Goal: Task Accomplishment & Management: Use online tool/utility

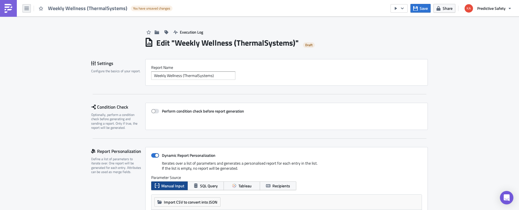
click at [27, 10] on icon "button" at bounding box center [26, 8] width 4 height 3
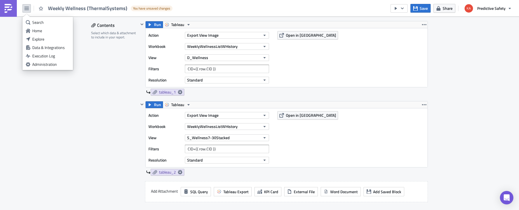
scroll to position [690, 0]
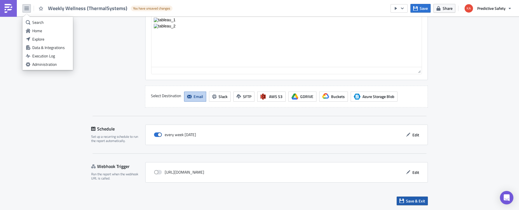
click at [415, 201] on span "Save & Exit" at bounding box center [415, 201] width 19 height 6
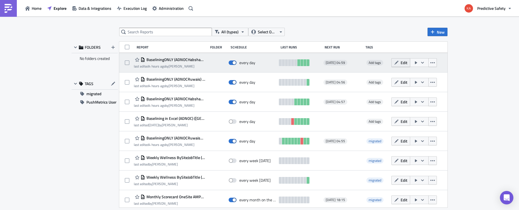
click at [404, 63] on span "Edit" at bounding box center [404, 63] width 7 height 6
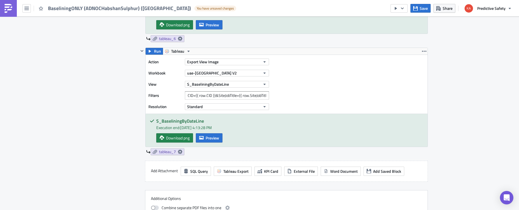
scroll to position [820, 0]
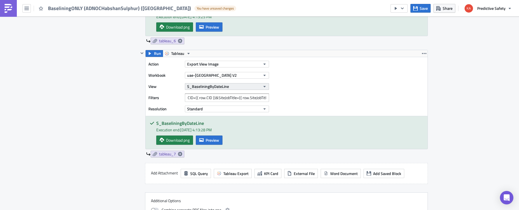
click at [265, 85] on icon "button" at bounding box center [264, 86] width 4 height 4
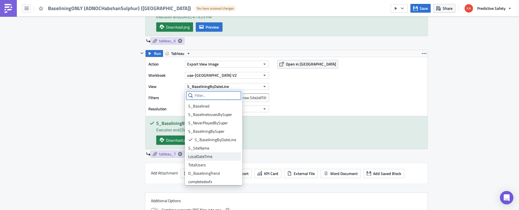
scroll to position [27, 0]
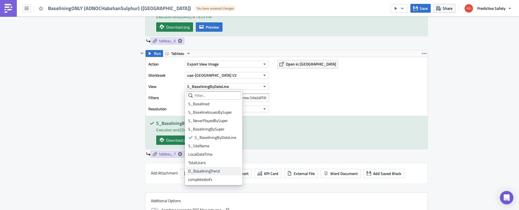
click at [204, 172] on div "D_BaseliningTrend" at bounding box center [213, 172] width 51 height 6
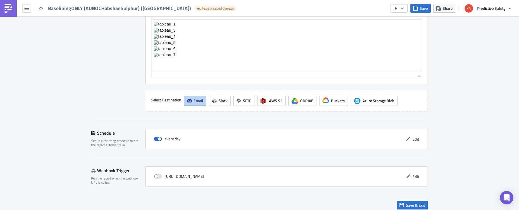
scroll to position [1213, 0]
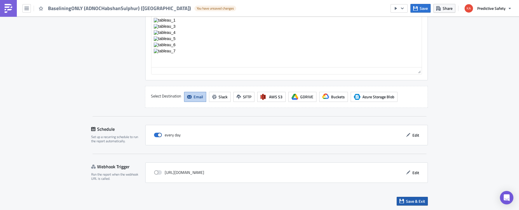
click at [417, 201] on span "Save & Exit" at bounding box center [415, 202] width 19 height 6
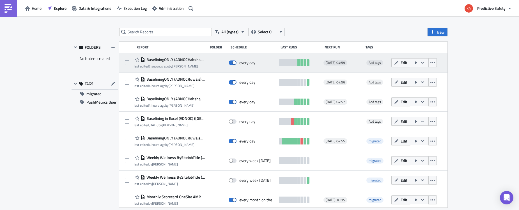
click at [424, 62] on icon "button" at bounding box center [422, 63] width 4 height 4
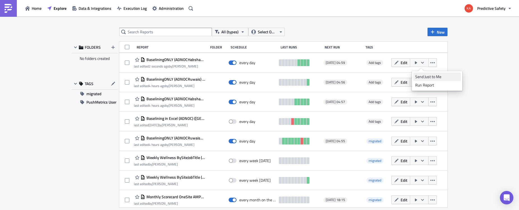
click at [423, 77] on div "Send Just to Me" at bounding box center [437, 77] width 44 height 6
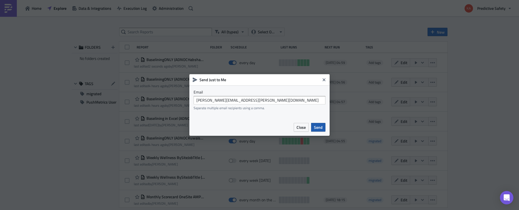
click at [317, 129] on span "Send" at bounding box center [318, 128] width 9 height 6
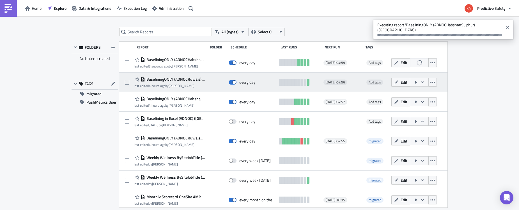
click at [424, 82] on icon "button" at bounding box center [422, 82] width 3 height 2
click at [404, 82] on span "Edit" at bounding box center [404, 82] width 7 height 6
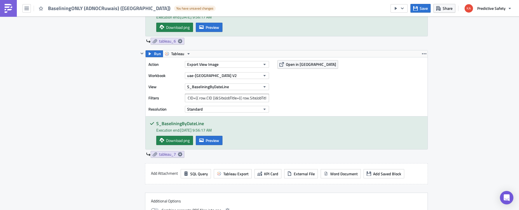
scroll to position [787, 0]
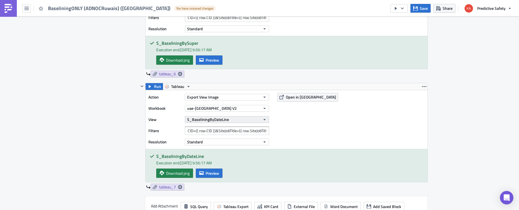
click at [264, 120] on icon "button" at bounding box center [264, 119] width 2 height 1
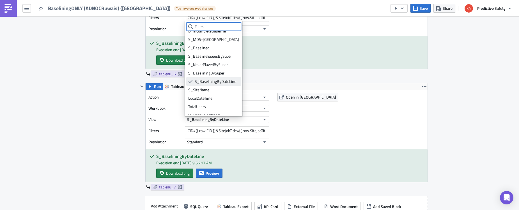
scroll to position [27, 0]
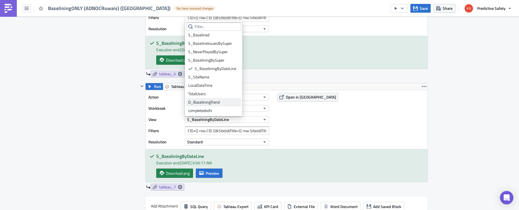
click at [214, 102] on div "D_BaseliningTrend" at bounding box center [213, 103] width 51 height 6
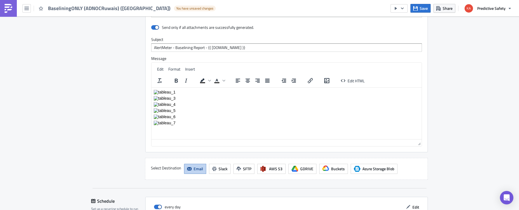
scroll to position [1213, 0]
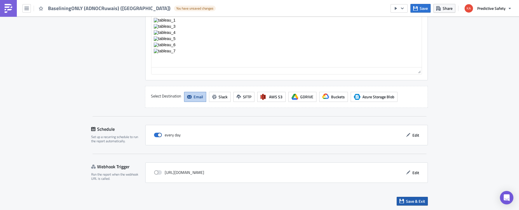
click at [412, 201] on span "Save & Exit" at bounding box center [415, 202] width 19 height 6
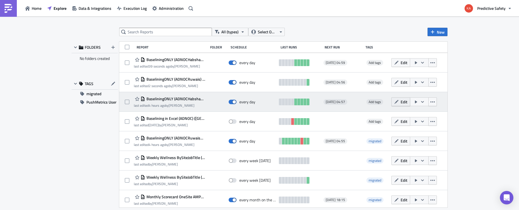
click at [406, 102] on span "Edit" at bounding box center [404, 102] width 7 height 6
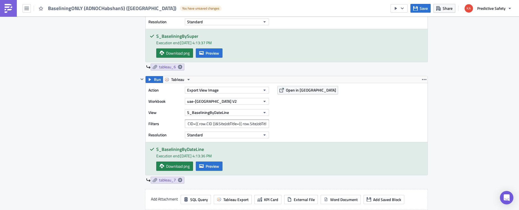
scroll to position [778, 0]
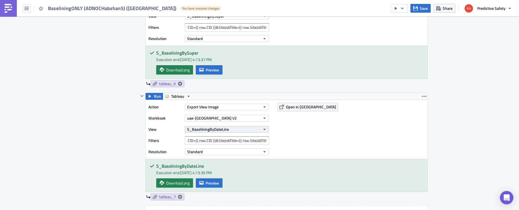
click at [264, 129] on icon "button" at bounding box center [264, 129] width 2 height 1
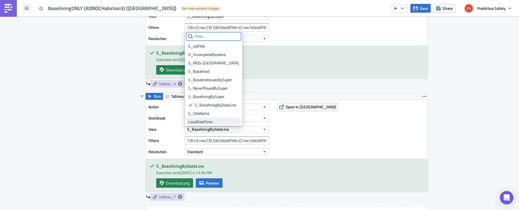
scroll to position [27, 0]
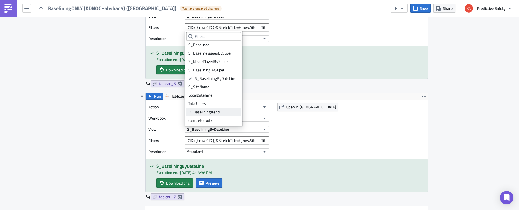
click at [212, 112] on div "D_BaseliningTrend" at bounding box center [213, 112] width 51 height 6
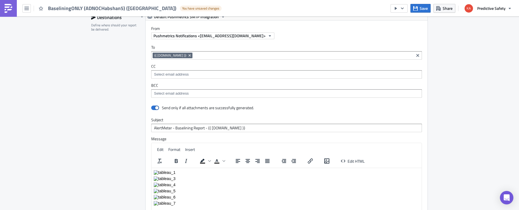
scroll to position [1213, 0]
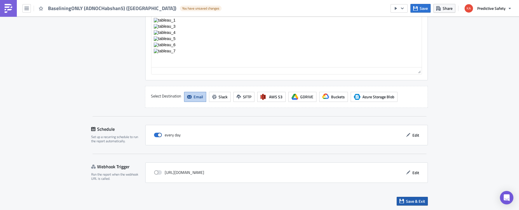
click at [420, 201] on span "Save & Exit" at bounding box center [415, 202] width 19 height 6
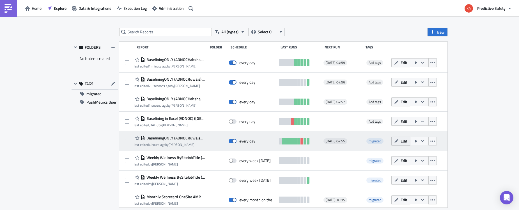
click at [402, 141] on button "Edit" at bounding box center [400, 141] width 19 height 9
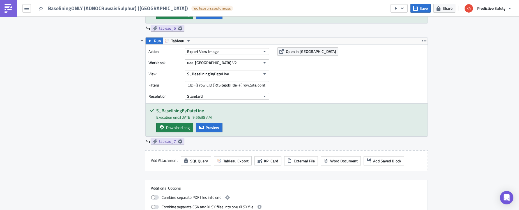
scroll to position [813, 0]
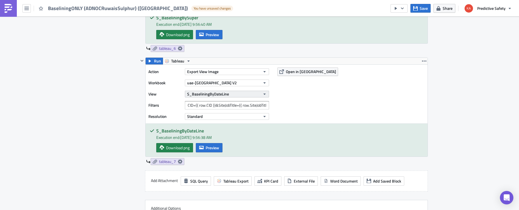
click at [263, 94] on icon "button" at bounding box center [264, 94] width 4 height 4
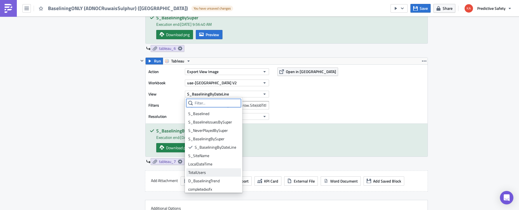
scroll to position [27, 0]
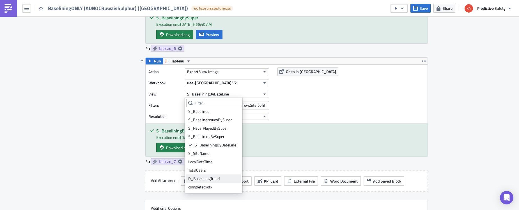
click at [210, 179] on div "D_BaseliningTrend" at bounding box center [213, 179] width 51 height 6
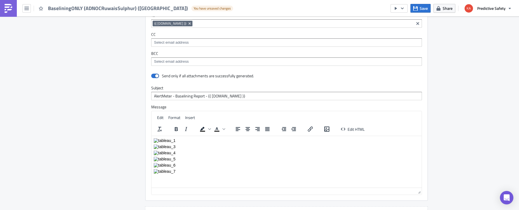
scroll to position [1213, 0]
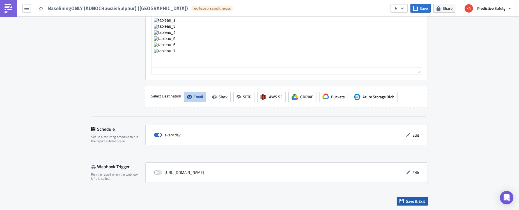
click at [415, 202] on span "Save & Exit" at bounding box center [415, 202] width 19 height 6
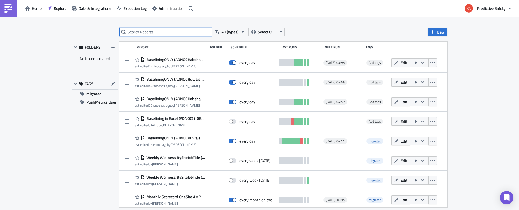
click at [166, 32] on input "text" at bounding box center [165, 32] width 93 height 8
type input "wmatabus"
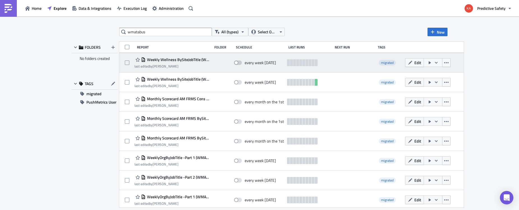
click at [240, 63] on span at bounding box center [238, 63] width 8 height 4
click at [239, 63] on input "checkbox" at bounding box center [237, 63] width 4 height 4
checkbox input "true"
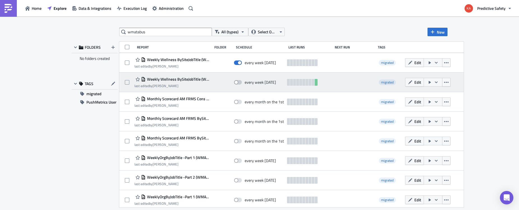
click at [239, 83] on span at bounding box center [238, 82] width 8 height 4
click at [239, 83] on input "checkbox" at bounding box center [237, 83] width 4 height 4
checkbox input "true"
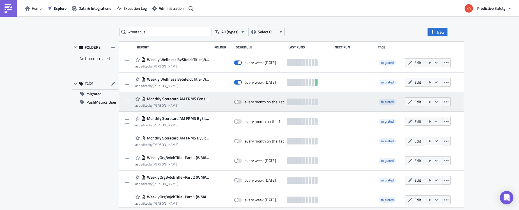
click at [239, 102] on span at bounding box center [238, 102] width 8 height 4
click at [239, 102] on input "checkbox" at bounding box center [237, 102] width 4 height 4
checkbox input "true"
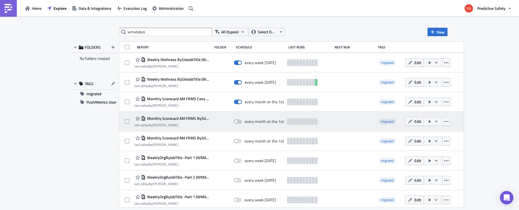
click at [239, 121] on span at bounding box center [238, 121] width 8 height 4
click at [239, 121] on input "checkbox" at bounding box center [237, 122] width 4 height 4
checkbox input "true"
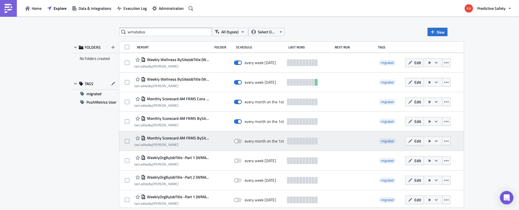
click at [239, 140] on span at bounding box center [238, 141] width 8 height 4
click at [239, 140] on input "checkbox" at bounding box center [237, 142] width 4 height 4
checkbox input "true"
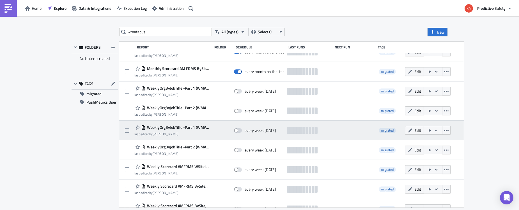
scroll to position [71, 0]
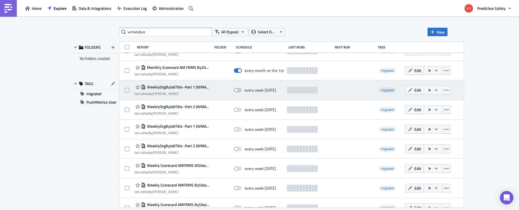
click at [239, 90] on span at bounding box center [238, 90] width 8 height 4
click at [239, 90] on input "checkbox" at bounding box center [237, 91] width 4 height 4
checkbox input "true"
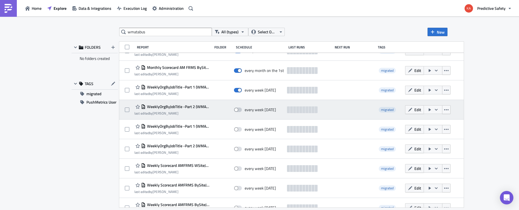
click at [238, 110] on span at bounding box center [238, 110] width 8 height 4
click at [238, 110] on input "checkbox" at bounding box center [237, 110] width 4 height 4
checkbox input "true"
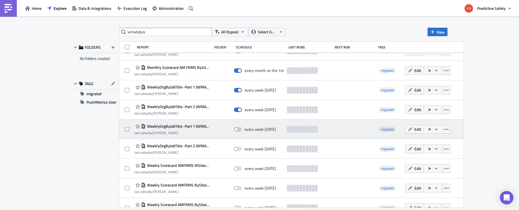
click at [239, 127] on label at bounding box center [239, 129] width 11 height 5
click at [239, 128] on input "checkbox" at bounding box center [237, 130] width 4 height 4
checkbox input "true"
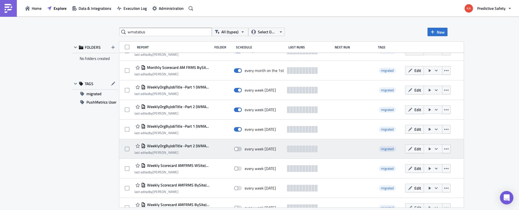
click at [238, 150] on span at bounding box center [238, 149] width 8 height 4
click at [238, 150] on input "checkbox" at bounding box center [237, 150] width 4 height 4
checkbox input "true"
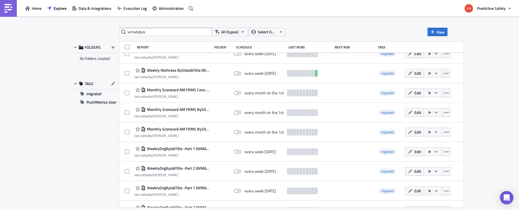
scroll to position [0, 0]
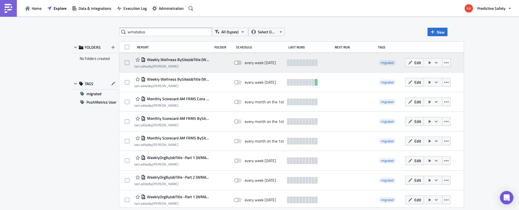
click at [238, 62] on span at bounding box center [238, 63] width 8 height 4
click at [238, 62] on input "checkbox" at bounding box center [237, 63] width 4 height 4
checkbox input "true"
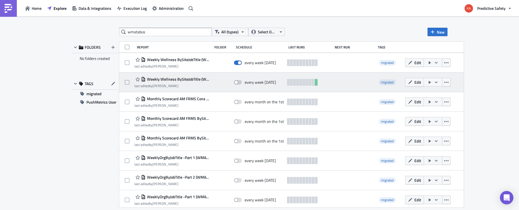
click at [239, 82] on span at bounding box center [238, 82] width 8 height 4
click at [239, 82] on input "checkbox" at bounding box center [237, 83] width 4 height 4
checkbox input "true"
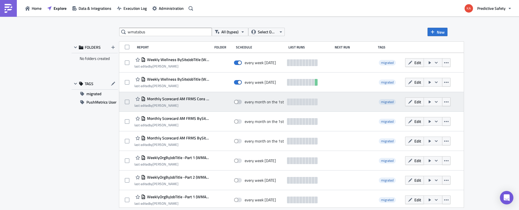
click at [238, 100] on span at bounding box center [238, 102] width 8 height 4
click at [238, 100] on input "checkbox" at bounding box center [237, 102] width 4 height 4
checkbox input "true"
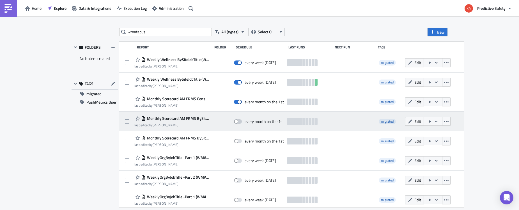
click at [238, 122] on span at bounding box center [238, 121] width 8 height 4
click at [238, 122] on input "checkbox" at bounding box center [237, 122] width 4 height 4
checkbox input "true"
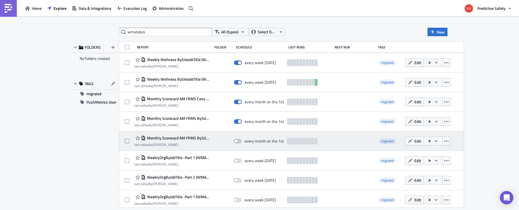
drag, startPoint x: 238, startPoint y: 140, endPoint x: 234, endPoint y: 144, distance: 5.2
click at [238, 141] on span at bounding box center [238, 141] width 8 height 4
click at [238, 141] on input "checkbox" at bounding box center [237, 142] width 4 height 4
checkbox input "true"
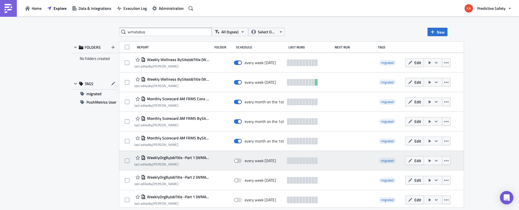
click at [239, 161] on span at bounding box center [238, 161] width 8 height 4
click at [239, 161] on input "checkbox" at bounding box center [237, 161] width 4 height 4
checkbox input "true"
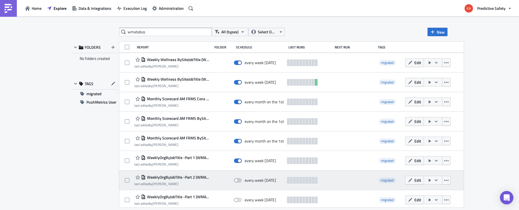
click at [239, 182] on span at bounding box center [238, 180] width 8 height 4
click at [239, 182] on input "checkbox" at bounding box center [237, 181] width 4 height 4
checkbox input "true"
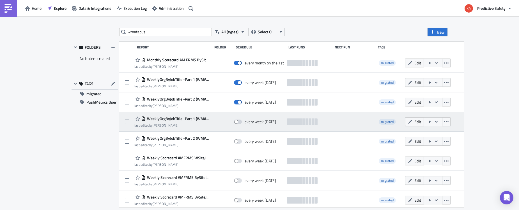
scroll to position [106, 0]
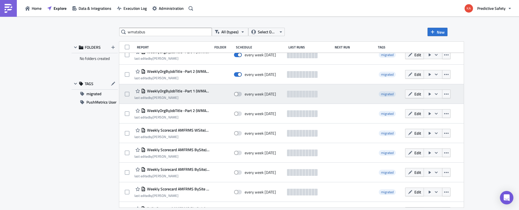
click at [239, 95] on span at bounding box center [238, 94] width 8 height 4
click at [239, 95] on input "checkbox" at bounding box center [237, 95] width 4 height 4
checkbox input "true"
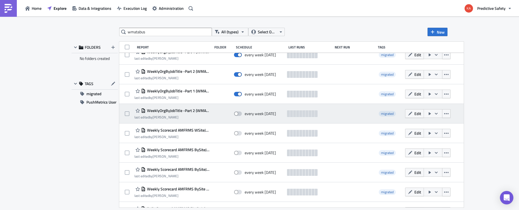
click at [240, 114] on span at bounding box center [238, 114] width 8 height 4
click at [239, 114] on input "checkbox" at bounding box center [237, 114] width 4 height 4
checkbox input "true"
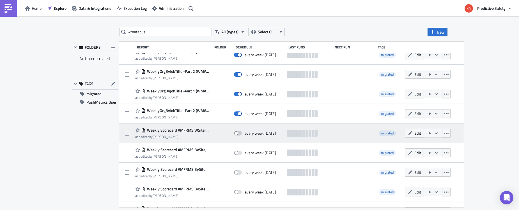
click at [239, 134] on span at bounding box center [238, 133] width 8 height 4
click at [239, 134] on input "checkbox" at bounding box center [237, 134] width 4 height 4
checkbox input "true"
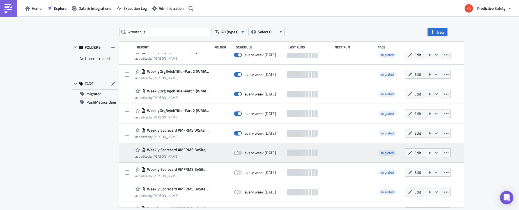
click at [239, 153] on span at bounding box center [238, 153] width 8 height 4
click at [239, 153] on input "checkbox" at bounding box center [237, 153] width 4 height 4
checkbox input "true"
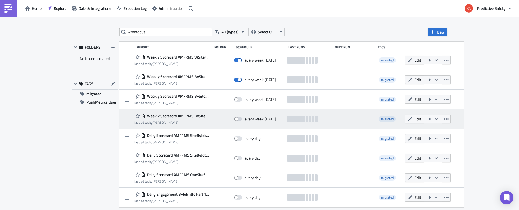
scroll to position [177, 0]
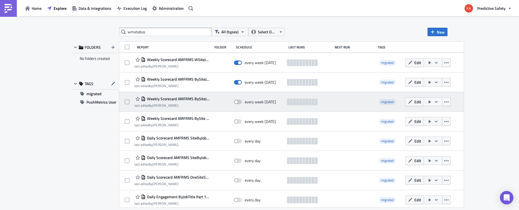
click at [238, 101] on span at bounding box center [238, 102] width 8 height 4
click at [238, 101] on input "checkbox" at bounding box center [237, 102] width 4 height 4
checkbox input "true"
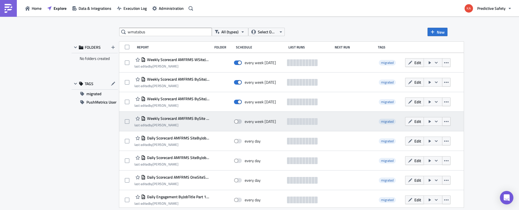
click at [239, 121] on span at bounding box center [238, 121] width 8 height 4
click at [239, 121] on input "checkbox" at bounding box center [237, 122] width 4 height 4
checkbox input "true"
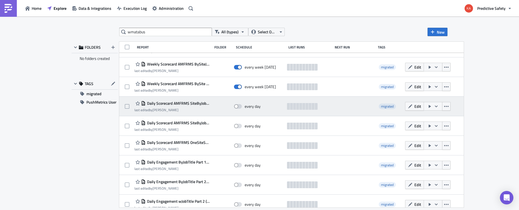
scroll to position [212, 0]
click at [239, 107] on span at bounding box center [238, 106] width 8 height 4
click at [239, 107] on input "checkbox" at bounding box center [237, 106] width 4 height 4
checkbox input "true"
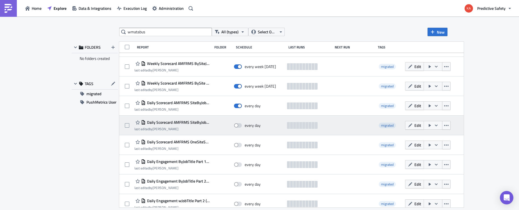
drag, startPoint x: 239, startPoint y: 126, endPoint x: 240, endPoint y: 130, distance: 4.4
click at [239, 127] on span at bounding box center [238, 125] width 8 height 4
click at [239, 126] on span at bounding box center [238, 125] width 8 height 4
click at [239, 126] on input "checkbox" at bounding box center [237, 126] width 4 height 4
checkbox input "true"
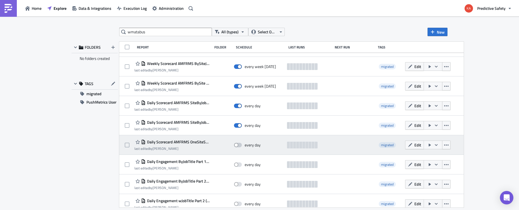
click at [238, 145] on span at bounding box center [238, 145] width 8 height 4
click at [238, 145] on input "checkbox" at bounding box center [237, 146] width 4 height 4
checkbox input "true"
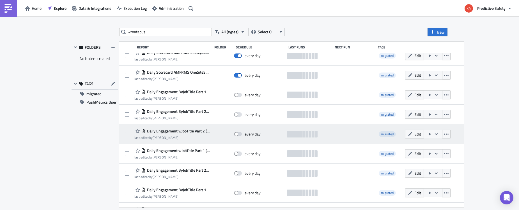
scroll to position [283, 0]
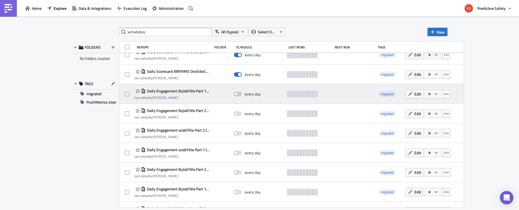
click at [239, 93] on span at bounding box center [238, 94] width 8 height 4
click at [239, 93] on input "checkbox" at bounding box center [237, 95] width 4 height 4
checkbox input "true"
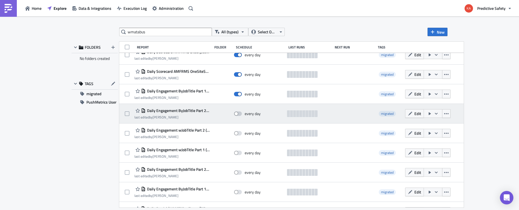
click at [238, 114] on span at bounding box center [238, 114] width 8 height 4
click at [238, 114] on input "checkbox" at bounding box center [237, 114] width 4 height 4
checkbox input "true"
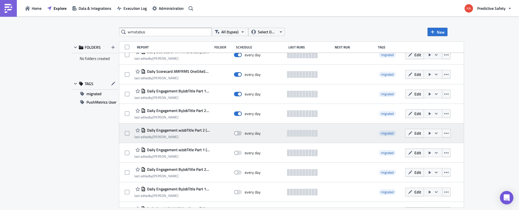
click at [238, 133] on span at bounding box center [238, 133] width 8 height 4
click at [238, 133] on input "checkbox" at bounding box center [237, 134] width 4 height 4
checkbox input "true"
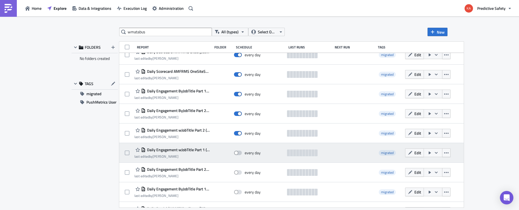
click at [238, 153] on span at bounding box center [238, 153] width 8 height 4
click at [238, 153] on input "checkbox" at bounding box center [237, 153] width 4 height 4
checkbox input "true"
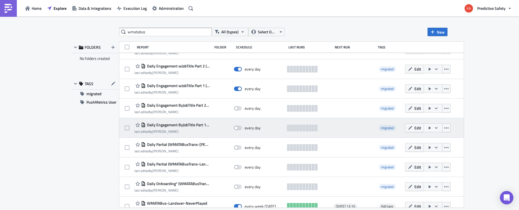
scroll to position [353, 0]
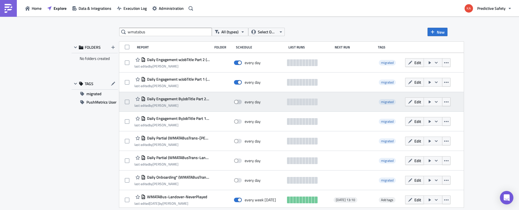
click at [239, 102] on span at bounding box center [238, 102] width 8 height 4
click at [239, 102] on input "checkbox" at bounding box center [237, 102] width 4 height 4
checkbox input "true"
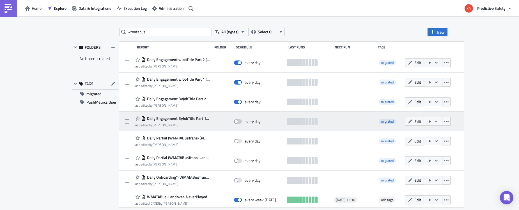
click at [238, 121] on span at bounding box center [238, 121] width 8 height 4
click at [238, 121] on input "checkbox" at bounding box center [237, 122] width 4 height 4
checkbox input "true"
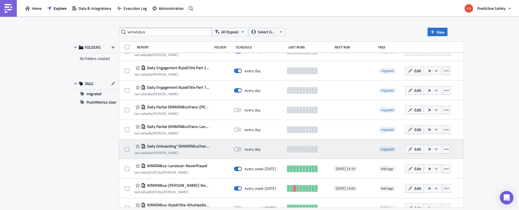
scroll to position [389, 0]
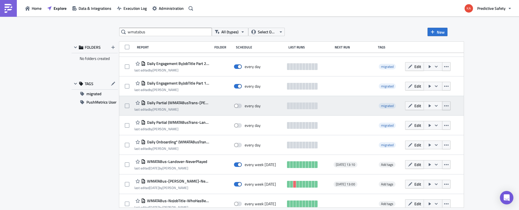
click at [445, 107] on icon "button" at bounding box center [446, 106] width 4 height 4
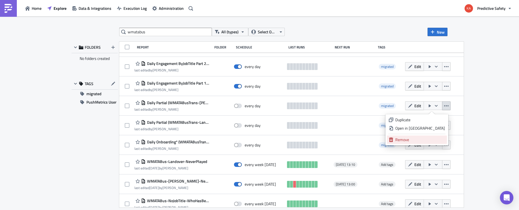
click at [417, 141] on div "Remove" at bounding box center [420, 140] width 50 height 6
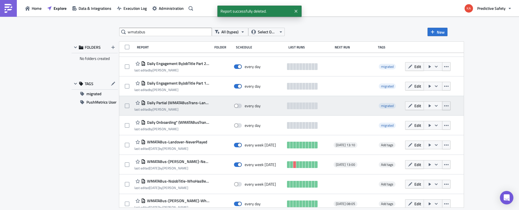
click at [445, 106] on icon "button" at bounding box center [446, 106] width 4 height 4
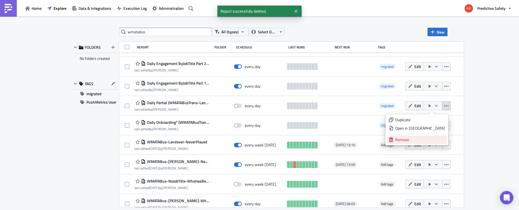
click at [416, 141] on div "Remove" at bounding box center [420, 140] width 50 height 6
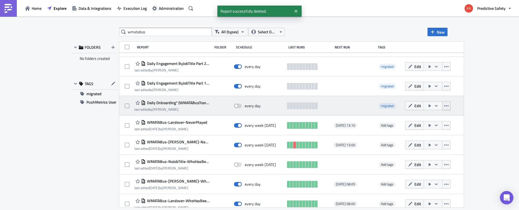
click at [444, 106] on icon "button" at bounding box center [446, 105] width 4 height 1
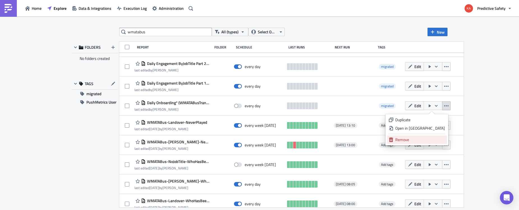
click at [418, 140] on div "Remove" at bounding box center [420, 140] width 50 height 6
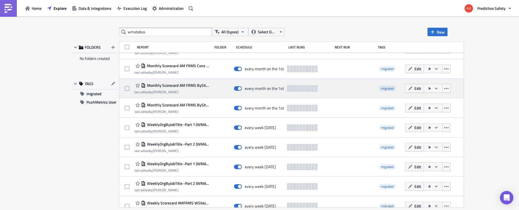
scroll to position [35, 0]
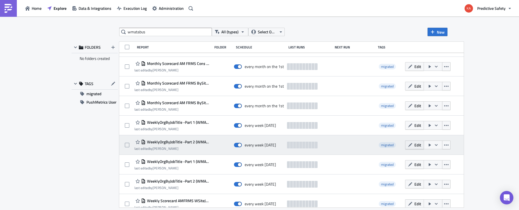
click at [416, 145] on span "Edit" at bounding box center [417, 145] width 7 height 6
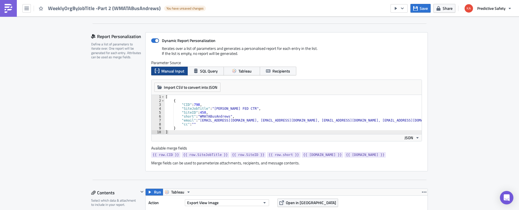
scroll to position [141, 0]
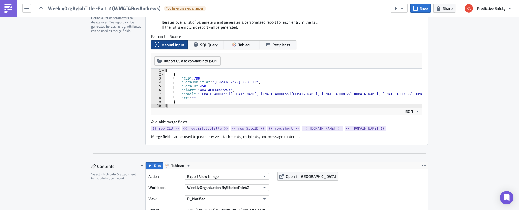
type textarea ""SiteJobTitle": "ANDREWS FED CTR","
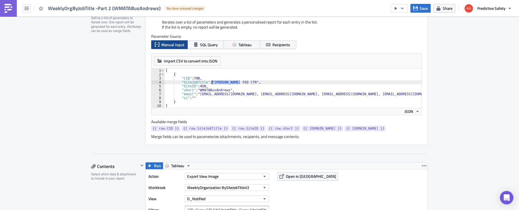
drag, startPoint x: 240, startPoint y: 82, endPoint x: 212, endPoint y: 82, distance: 27.2
click at [212, 82] on div "[ { "CID" : 798 , "SiteJobTitle" : "ANDREWS FED CTR" , "SiteID" : 450 , "short"…" at bounding box center [395, 92] width 463 height 47
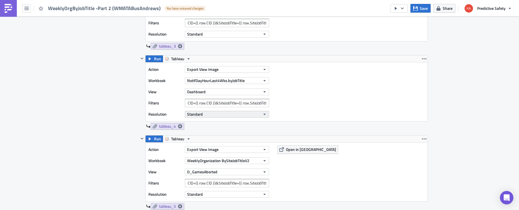
scroll to position [495, 0]
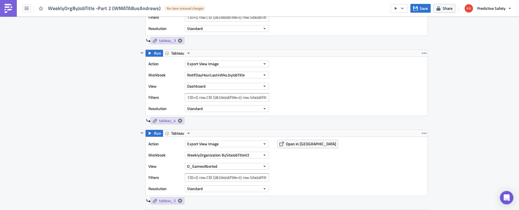
click at [314, 97] on div "Action Export View Image Workbook NotifDayHourLast4Wks.byJobTitle View Dashboar…" at bounding box center [287, 86] width 282 height 59
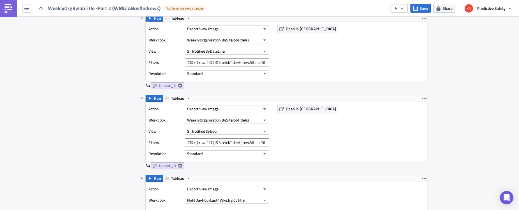
scroll to position [389, 0]
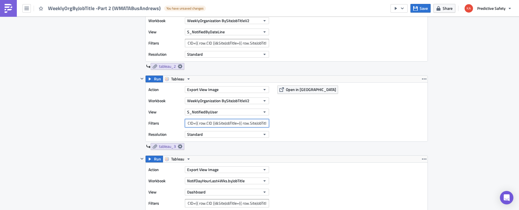
click at [255, 123] on input "CID={{ row.CID }}&SiteJobTitle={{ row.SiteJobTitle }}" at bounding box center [227, 123] width 84 height 8
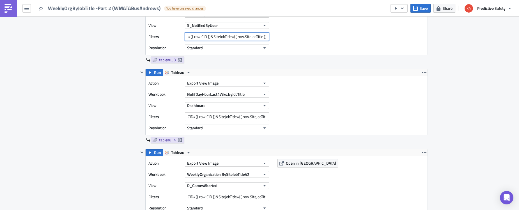
scroll to position [495, 0]
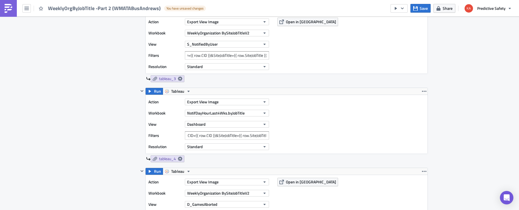
scroll to position [459, 0]
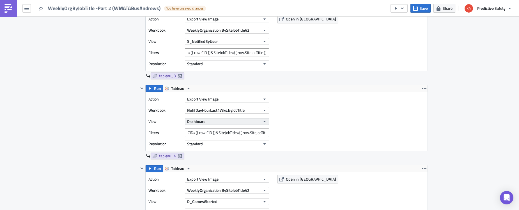
click at [264, 121] on icon "button" at bounding box center [264, 121] width 2 height 1
click at [383, 120] on div "Action Export View Image Workbook NotifDayHourLast4Wks.byJobTitle View Dashboar…" at bounding box center [287, 121] width 282 height 59
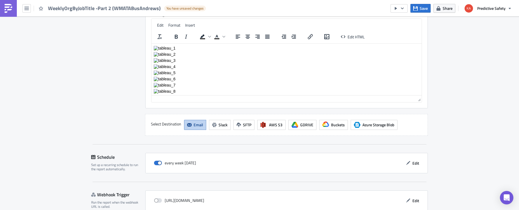
scroll to position [1893, 0]
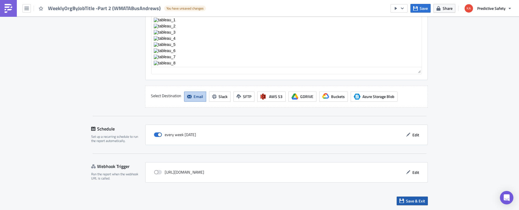
click at [419, 202] on span "Save & Exit" at bounding box center [415, 201] width 19 height 6
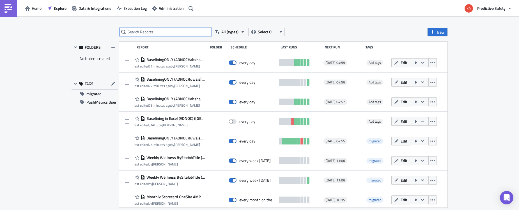
click at [178, 33] on input "text" at bounding box center [165, 32] width 93 height 8
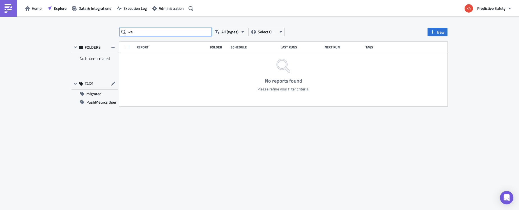
type input "w"
type input "wmatabus"
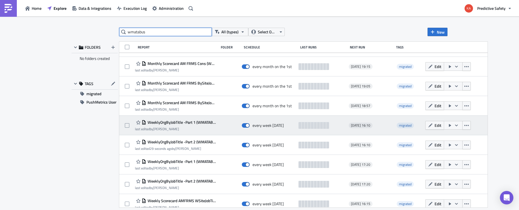
scroll to position [71, 0]
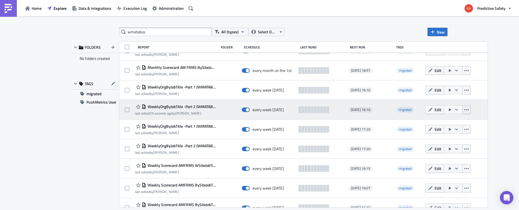
click at [469, 110] on icon "button" at bounding box center [466, 110] width 4 height 4
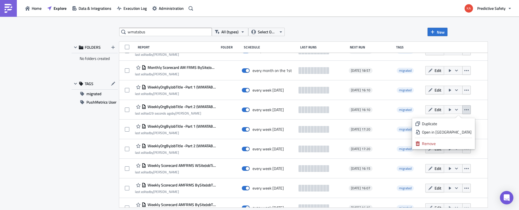
click at [507, 110] on div "wmatabus All (types) Select Owner New FOLDERS No folders created TAGS migrated …" at bounding box center [259, 114] width 519 height 195
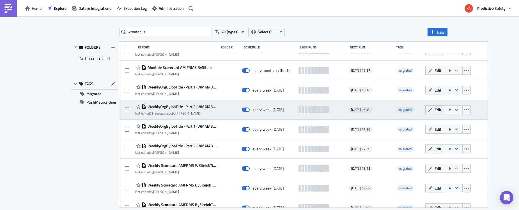
click at [440, 109] on span "Edit" at bounding box center [437, 110] width 7 height 6
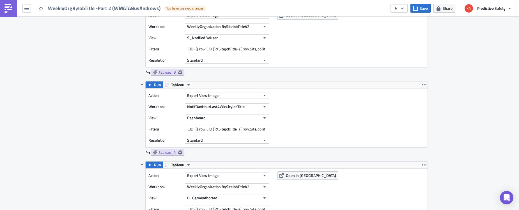
scroll to position [459, 0]
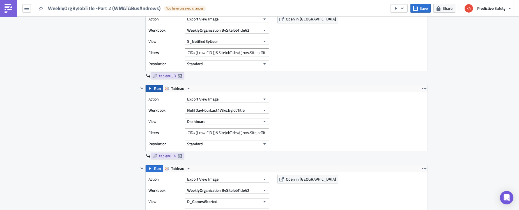
click at [155, 88] on span "Run" at bounding box center [157, 88] width 7 height 7
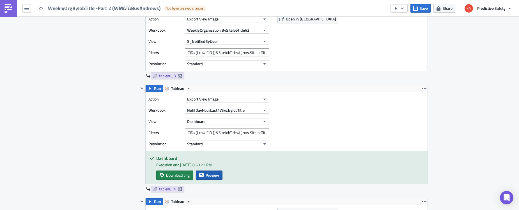
click at [206, 176] on span "Preview" at bounding box center [212, 175] width 13 height 6
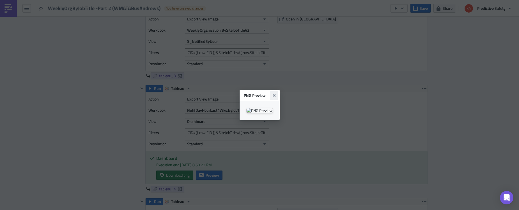
click at [275, 94] on icon "Close" at bounding box center [273, 95] width 3 height 3
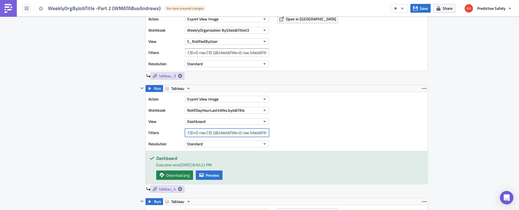
click at [260, 132] on input "CID={{ row.CID }}&SiteJobTitle={{ row.SiteJobTitle }}" at bounding box center [227, 133] width 84 height 8
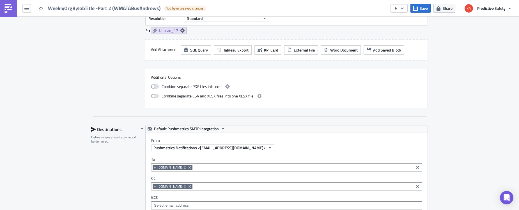
scroll to position [1926, 0]
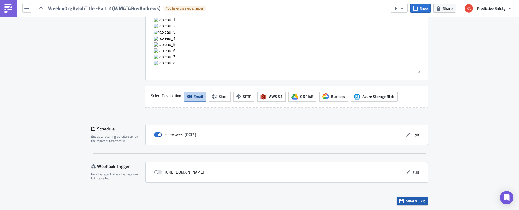
click at [413, 200] on span "Save & Exit" at bounding box center [415, 201] width 19 height 6
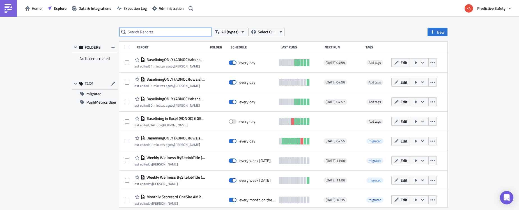
click at [153, 31] on input "text" at bounding box center [165, 32] width 93 height 8
type input "wmatabus"
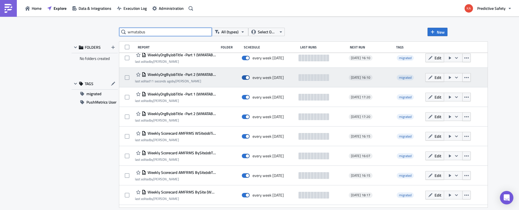
scroll to position [106, 0]
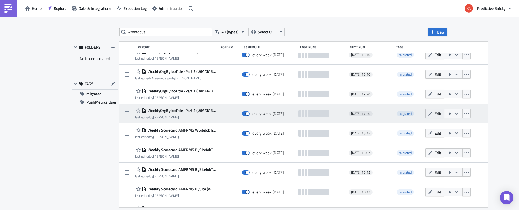
click at [438, 114] on button "Edit" at bounding box center [434, 113] width 19 height 9
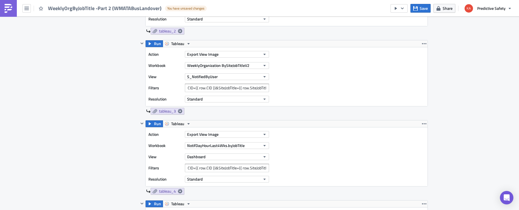
scroll to position [459, 0]
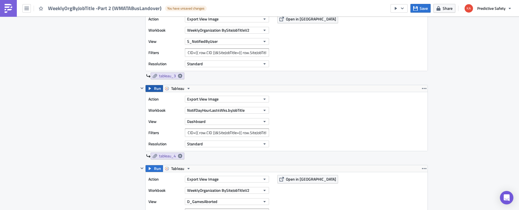
click at [155, 89] on span "Run" at bounding box center [157, 88] width 7 height 7
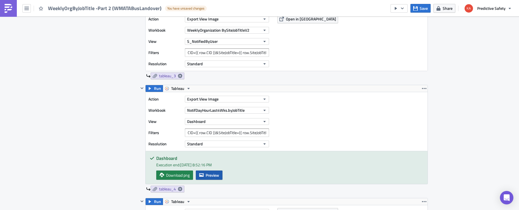
click at [212, 175] on span "Preview" at bounding box center [212, 175] width 13 height 6
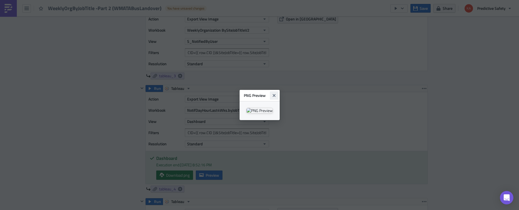
click at [276, 93] on icon "Close" at bounding box center [274, 95] width 4 height 4
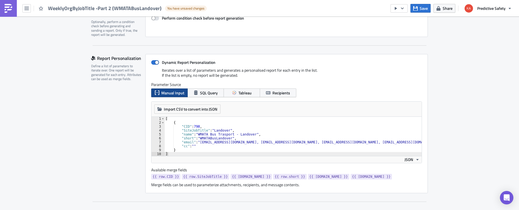
scroll to position [106, 0]
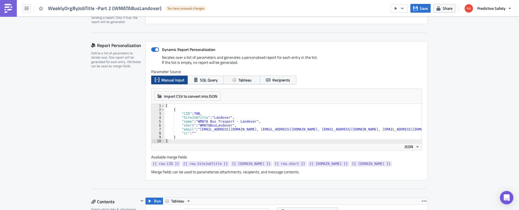
type textarea ""cc": """
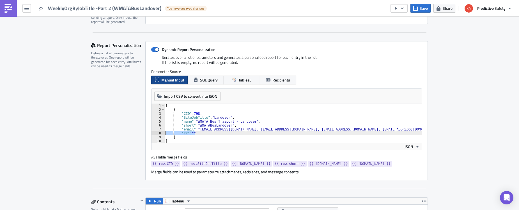
drag, startPoint x: 195, startPoint y: 133, endPoint x: 145, endPoint y: 141, distance: 50.5
click at [164, 135] on div "[ { "CID" : 798 , "SiteJobTitle" : "Landover" , "name" : "WMATA Bus Trasport - …" at bounding box center [292, 123] width 257 height 39
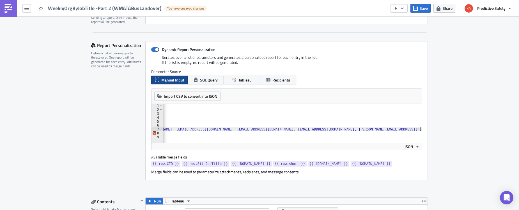
type textarea ""email": "4700_Managers@wmata.com, JBell@wmata.com, RMathis@wmata.com, SWSubero…"
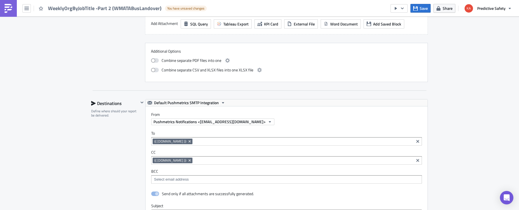
scroll to position [1732, 0]
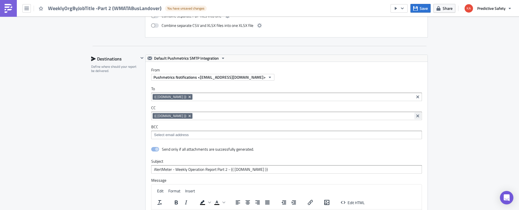
click at [417, 115] on icon "Clear selected items" at bounding box center [417, 116] width 4 height 4
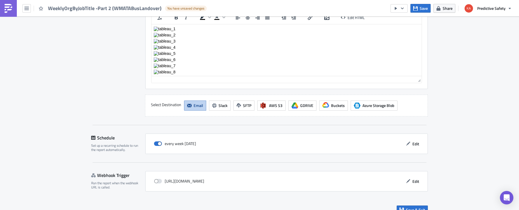
scroll to position [1926, 0]
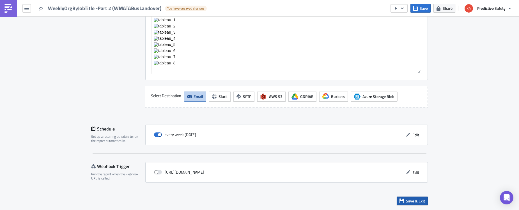
click at [415, 200] on span "Save & Exit" at bounding box center [415, 201] width 19 height 6
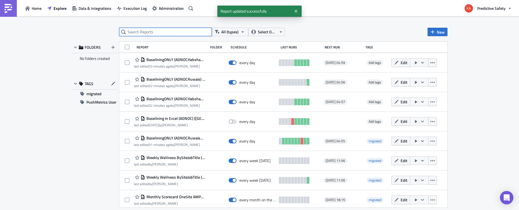
click at [145, 32] on input "text" at bounding box center [165, 32] width 93 height 8
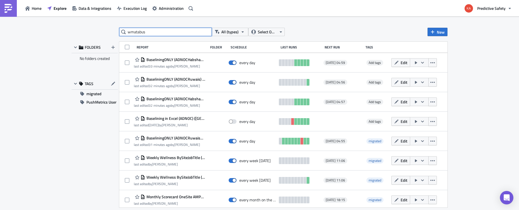
type input "wmatabus"
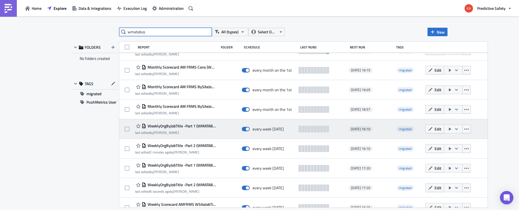
scroll to position [35, 0]
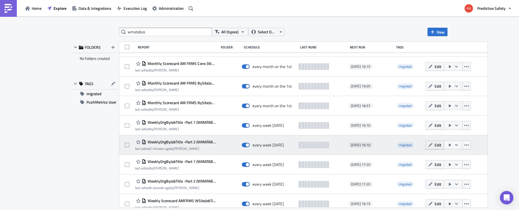
click at [440, 145] on span "Edit" at bounding box center [437, 145] width 7 height 6
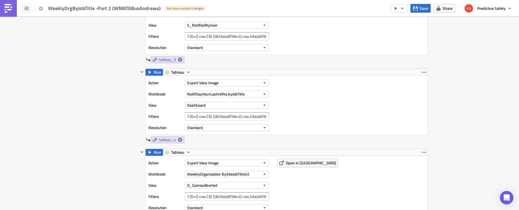
scroll to position [495, 0]
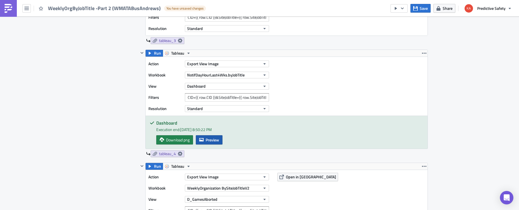
click at [211, 140] on span "Preview" at bounding box center [212, 140] width 13 height 6
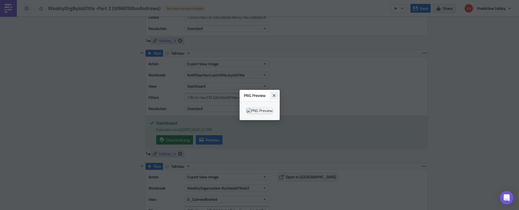
click at [275, 94] on icon "Close" at bounding box center [273, 95] width 3 height 3
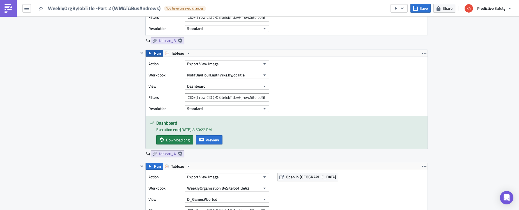
click at [157, 53] on span "Run" at bounding box center [157, 53] width 7 height 7
click at [212, 141] on span "Preview" at bounding box center [212, 140] width 13 height 6
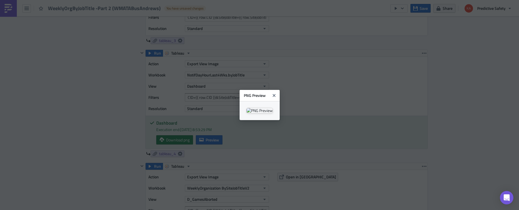
drag, startPoint x: 359, startPoint y: 21, endPoint x: 388, endPoint y: 23, distance: 28.6
click at [275, 94] on icon "Close" at bounding box center [273, 95] width 3 height 3
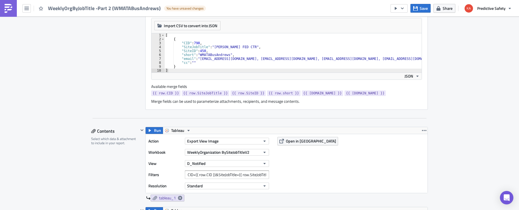
scroll to position [0, 0]
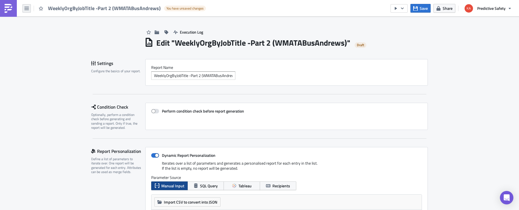
click at [29, 9] on icon "button" at bounding box center [26, 8] width 4 height 3
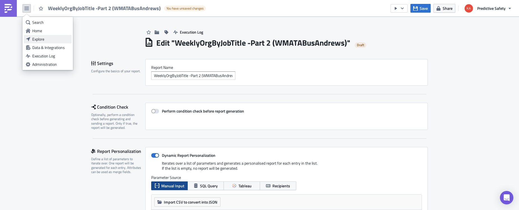
click at [38, 39] on div "Explore" at bounding box center [50, 39] width 37 height 6
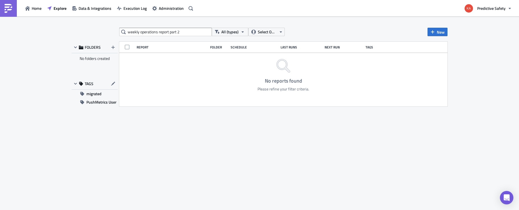
drag, startPoint x: 185, startPoint y: 34, endPoint x: 120, endPoint y: 35, distance: 65.1
click at [120, 35] on input "weekly operations report part 2" at bounding box center [165, 32] width 93 height 8
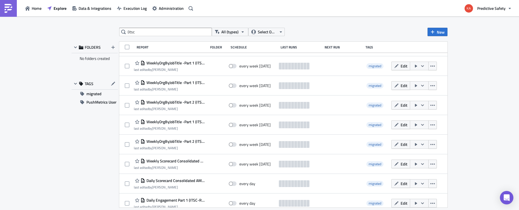
scroll to position [2215, 0]
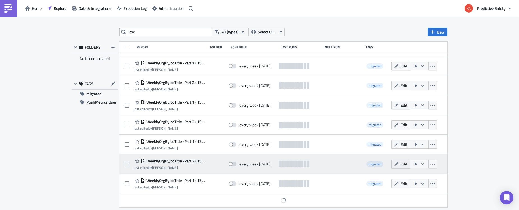
type input "(itsc"
click at [404, 164] on span "Edit" at bounding box center [404, 164] width 7 height 6
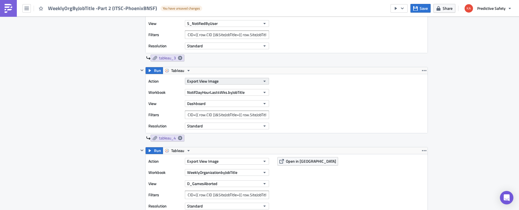
scroll to position [495, 0]
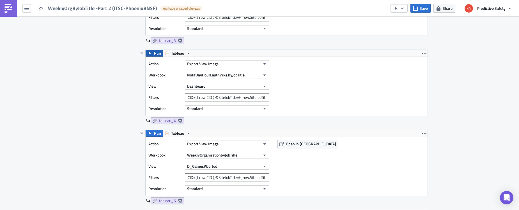
click at [155, 53] on span "Run" at bounding box center [157, 53] width 7 height 7
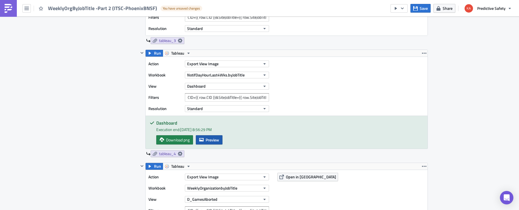
click at [210, 139] on span "Preview" at bounding box center [212, 140] width 13 height 6
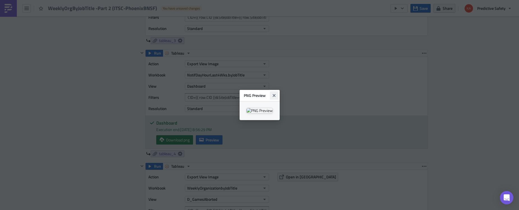
click at [275, 94] on icon "Close" at bounding box center [273, 95] width 3 height 3
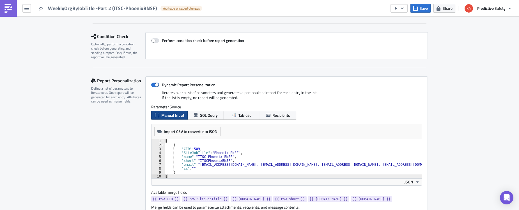
scroll to position [0, 0]
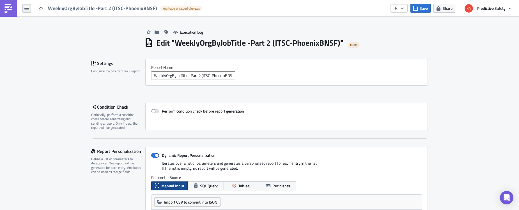
click at [28, 9] on icon "button" at bounding box center [26, 8] width 4 height 3
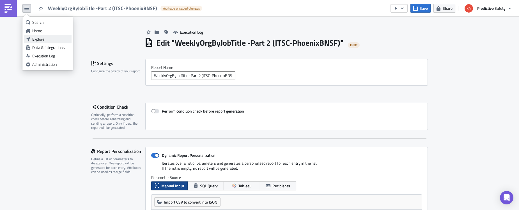
click at [36, 40] on div "Explore" at bounding box center [50, 39] width 37 height 6
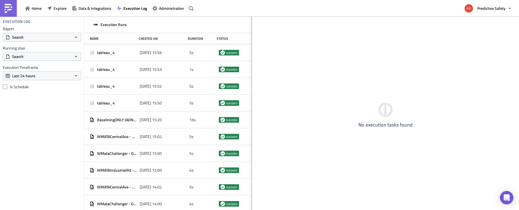
drag, startPoint x: 171, startPoint y: 60, endPoint x: 251, endPoint y: 70, distance: 80.3
click at [251, 70] on div "Execution Runs Name Created On Duration Status tableau_4 [DATE] 15:56 5s succes…" at bounding box center [301, 114] width 435 height 195
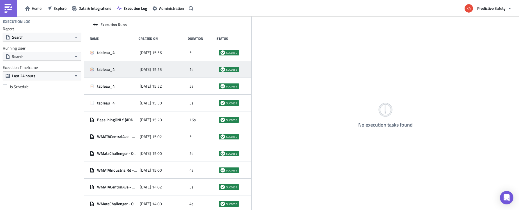
click at [105, 70] on span "tableau_4" at bounding box center [106, 69] width 18 height 5
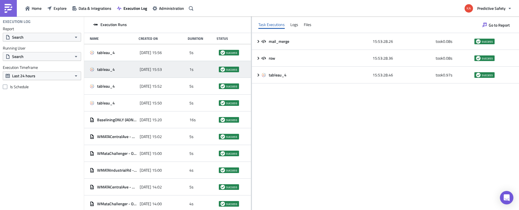
click at [36, 128] on div "Execution Log Report Search Running User Search Execution Timeframe Last 24 hou…" at bounding box center [42, 114] width 84 height 194
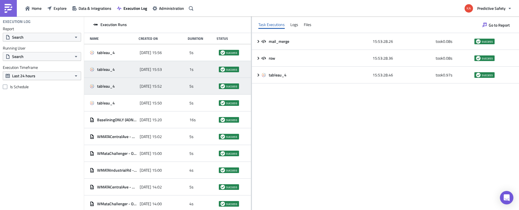
click at [160, 86] on span "2025-10-15 15:52" at bounding box center [151, 86] width 22 height 5
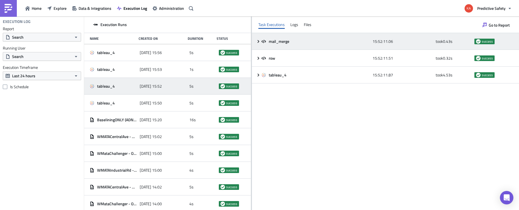
click at [259, 42] on icon at bounding box center [258, 41] width 4 height 4
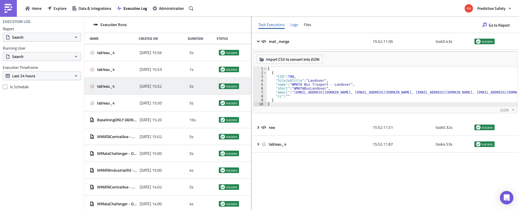
click at [294, 24] on div "Logs" at bounding box center [294, 24] width 8 height 8
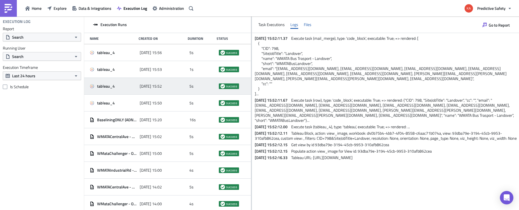
click at [309, 24] on div "Files" at bounding box center [308, 24] width 8 height 8
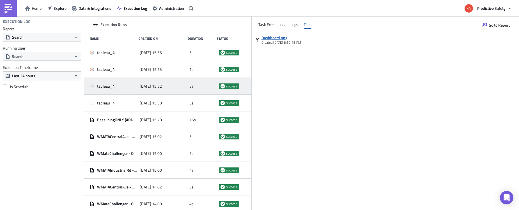
click at [276, 37] on link "Dashboard.png" at bounding box center [281, 37] width 40 height 5
click at [37, 9] on span "Home" at bounding box center [37, 8] width 10 height 6
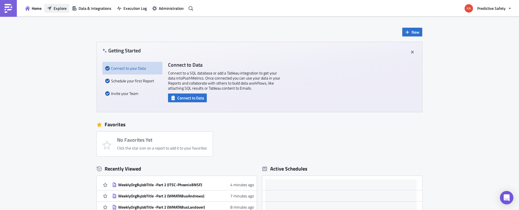
click at [58, 9] on span "Explore" at bounding box center [60, 8] width 13 height 6
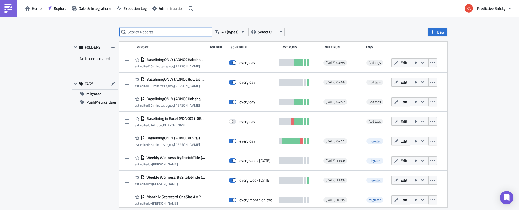
click at [155, 33] on input "text" at bounding box center [165, 32] width 93 height 8
type input "wmatabus"
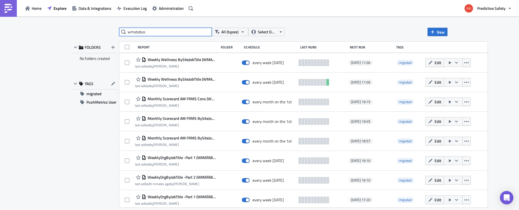
scroll to position [35, 0]
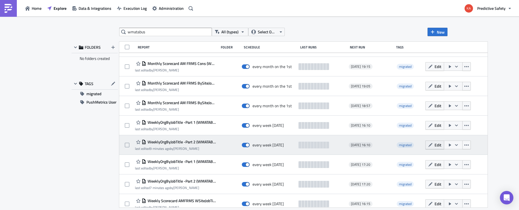
click at [437, 145] on button "Edit" at bounding box center [434, 145] width 19 height 9
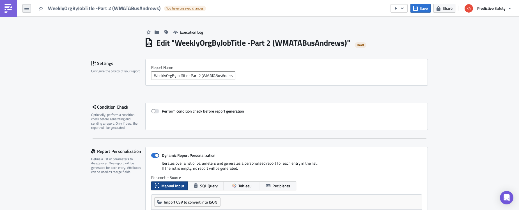
click at [26, 7] on icon "button" at bounding box center [26, 8] width 4 height 3
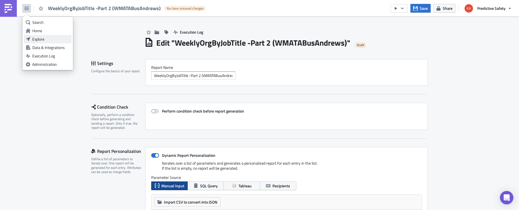
click at [39, 39] on div "Explore" at bounding box center [50, 39] width 37 height 6
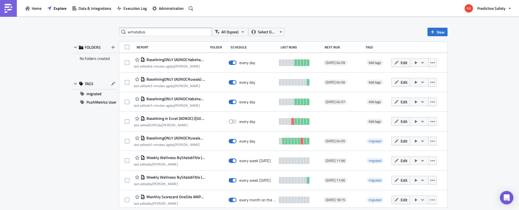
type input "wmatabus"
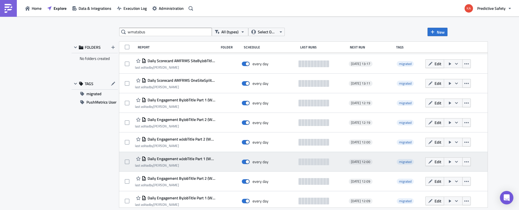
scroll to position [295, 0]
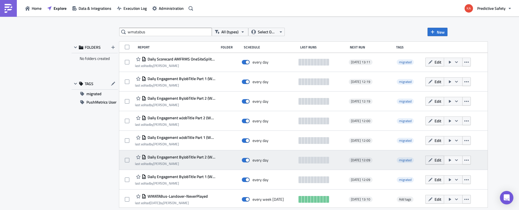
click at [441, 160] on span "Edit" at bounding box center [437, 160] width 7 height 6
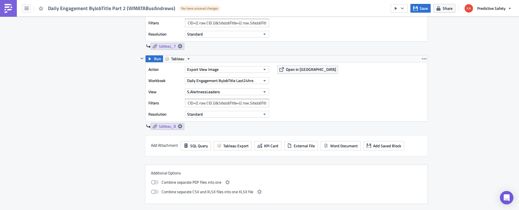
scroll to position [778, 0]
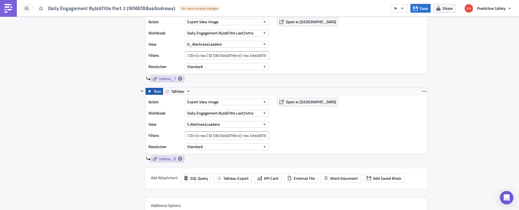
click at [153, 91] on button "Run" at bounding box center [154, 91] width 17 height 7
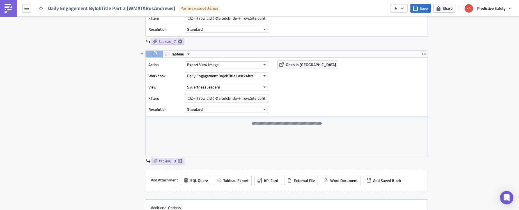
scroll to position [813, 0]
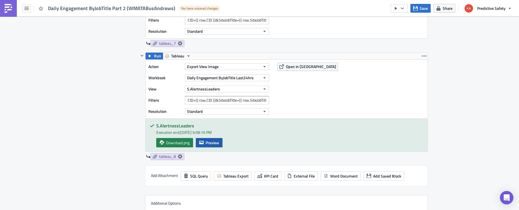
click at [207, 144] on span "Preview" at bounding box center [212, 143] width 13 height 6
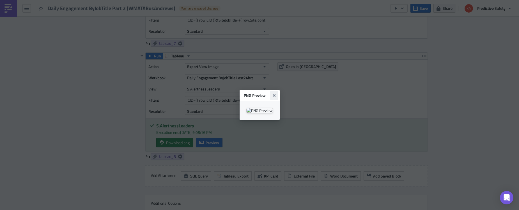
click at [275, 94] on icon "Close" at bounding box center [273, 95] width 3 height 3
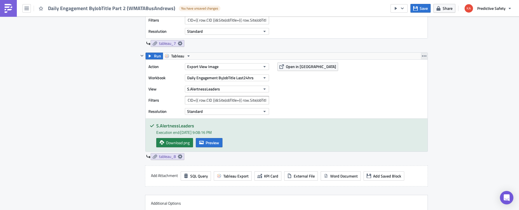
click at [425, 56] on icon "button" at bounding box center [424, 56] width 4 height 4
click at [424, 69] on div "Duplicate" at bounding box center [427, 69] width 37 height 6
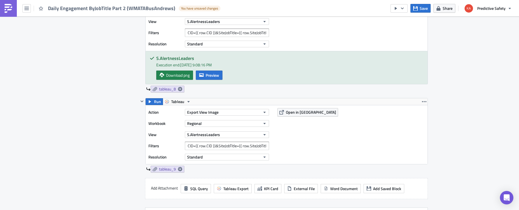
scroll to position [884, 0]
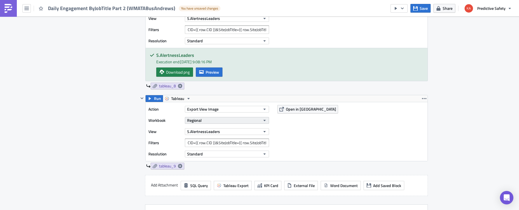
click at [264, 121] on icon "button" at bounding box center [264, 120] width 2 height 1
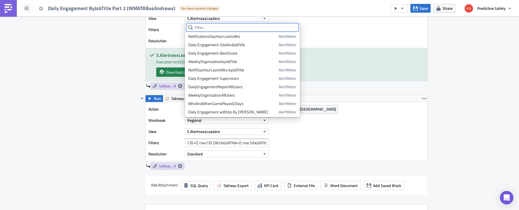
scroll to position [424, 0]
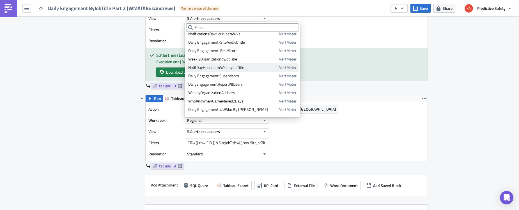
click at [215, 68] on div "NotifDayHourLast4Wks.byJobTitle" at bounding box center [232, 68] width 88 height 6
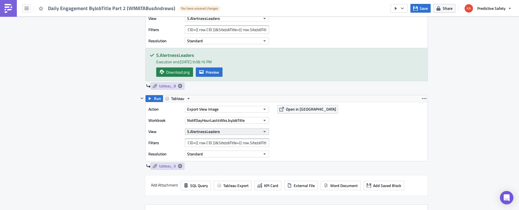
click at [265, 132] on icon "button" at bounding box center [264, 131] width 2 height 1
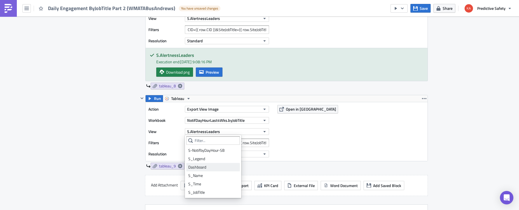
click at [209, 167] on div "Dashboard" at bounding box center [213, 168] width 50 height 6
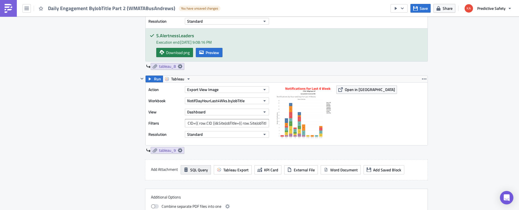
scroll to position [919, 0]
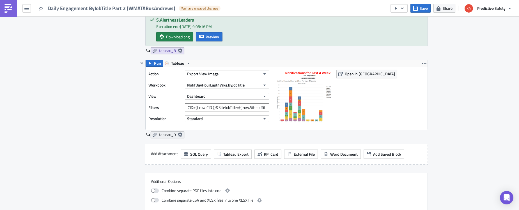
click at [181, 134] on icon at bounding box center [180, 135] width 4 height 4
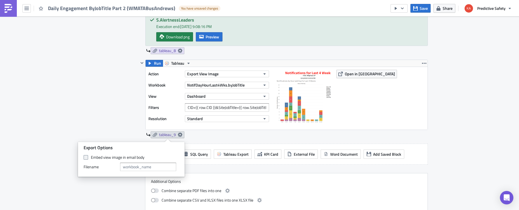
click at [86, 158] on span at bounding box center [86, 157] width 4 height 4
click at [86, 158] on input "Embed view image in email body" at bounding box center [87, 158] width 4 height 4
checkbox input "true"
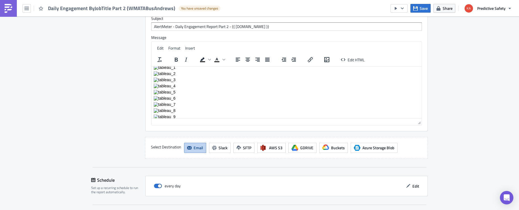
scroll to position [9, 0]
click at [358, 60] on span "Edit HTML" at bounding box center [356, 60] width 17 height 6
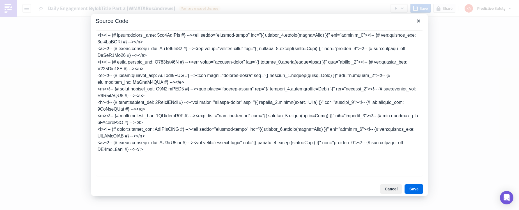
drag, startPoint x: 156, startPoint y: 150, endPoint x: 93, endPoint y: 145, distance: 63.3
click at [96, 145] on textarea at bounding box center [260, 103] width 328 height 146
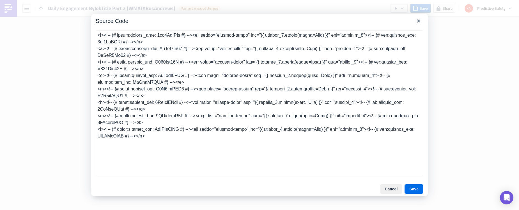
click at [160, 57] on textarea at bounding box center [260, 103] width 328 height 146
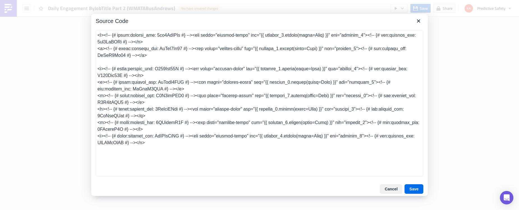
type textarea "<p><!-- {# start:content_uid: 4ro6YjJBQg #} --><img class="content-image" src="…"
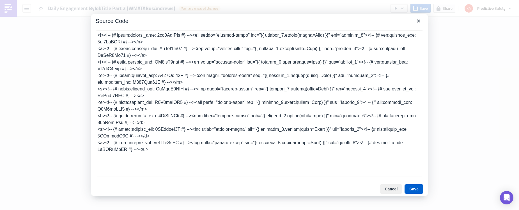
click at [415, 192] on button "Save" at bounding box center [413, 190] width 19 height 10
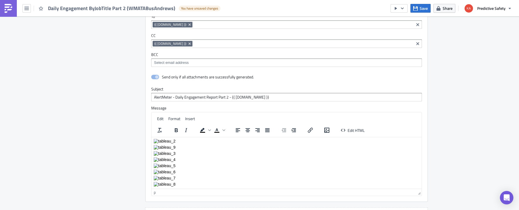
scroll to position [1288, 0]
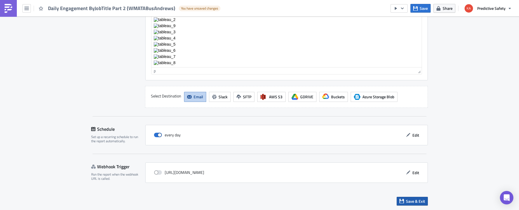
click at [413, 203] on span "Save & Exit" at bounding box center [415, 202] width 19 height 6
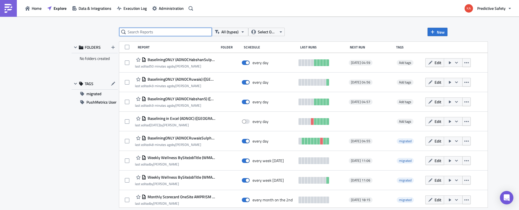
click at [164, 30] on input "text" at bounding box center [165, 32] width 93 height 8
type input "wmatabus"
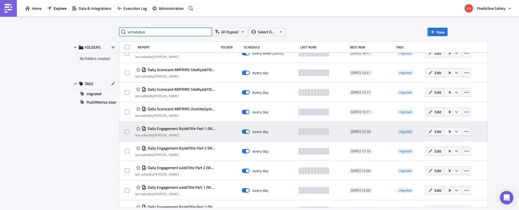
scroll to position [247, 0]
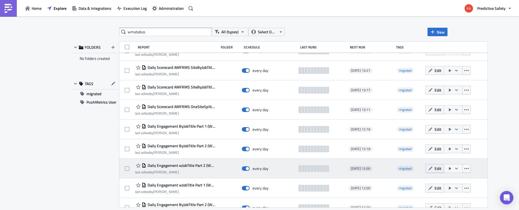
click at [441, 169] on span "Edit" at bounding box center [437, 169] width 7 height 6
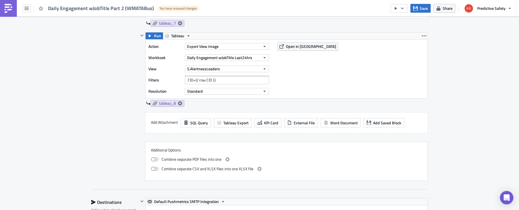
scroll to position [813, 0]
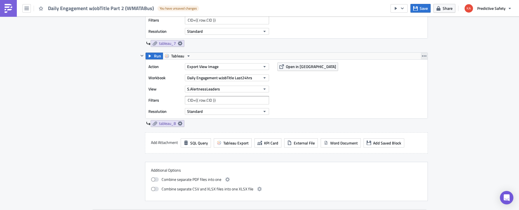
click at [424, 55] on icon "button" at bounding box center [424, 56] width 4 height 4
click at [420, 69] on div "Duplicate" at bounding box center [427, 69] width 37 height 6
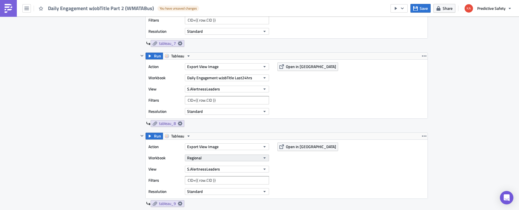
click at [265, 158] on icon "button" at bounding box center [264, 158] width 2 height 1
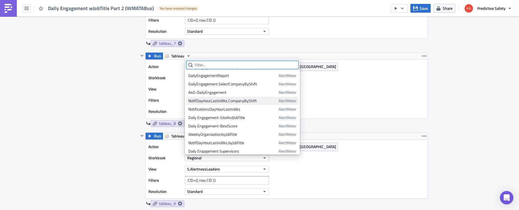
scroll to position [389, 0]
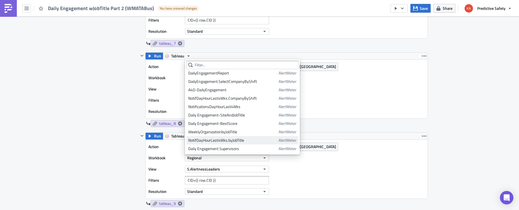
click at [225, 141] on div "NotifDayHourLast4Wks.byJobTitle" at bounding box center [232, 141] width 88 height 6
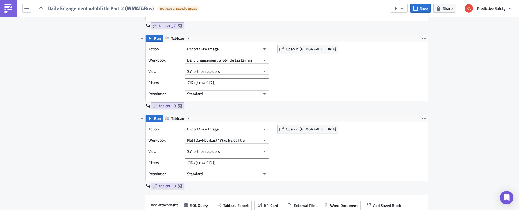
scroll to position [848, 0]
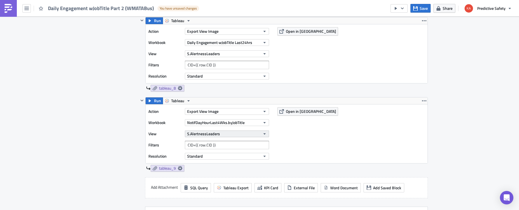
click at [265, 134] on icon "button" at bounding box center [264, 134] width 4 height 4
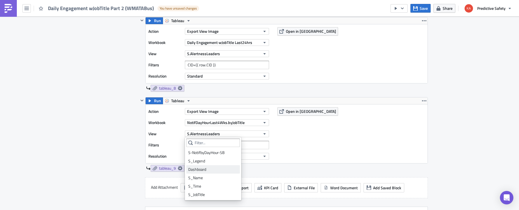
click at [204, 170] on div "Dashboard" at bounding box center [213, 170] width 50 height 6
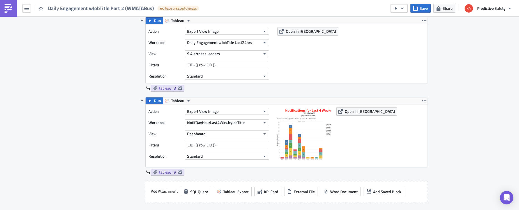
click at [158, 100] on span "Run" at bounding box center [157, 101] width 7 height 7
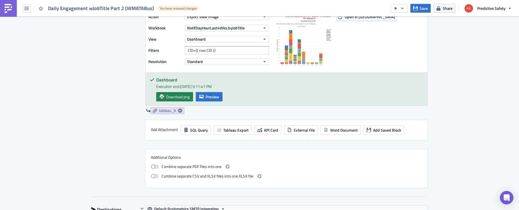
scroll to position [954, 0]
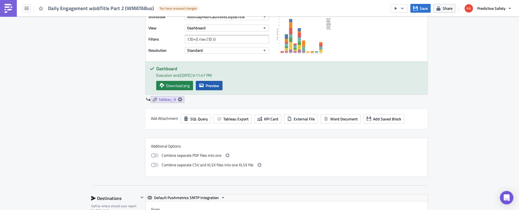
click at [211, 86] on span "Preview" at bounding box center [212, 86] width 13 height 6
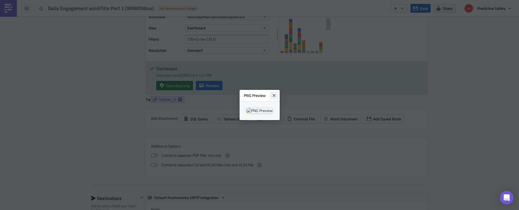
click at [275, 94] on icon "Close" at bounding box center [273, 95] width 3 height 3
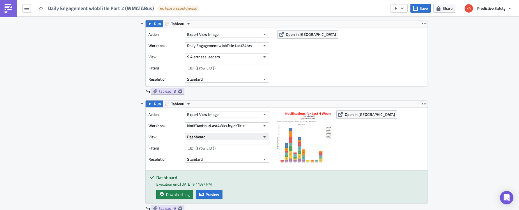
scroll to position [848, 0]
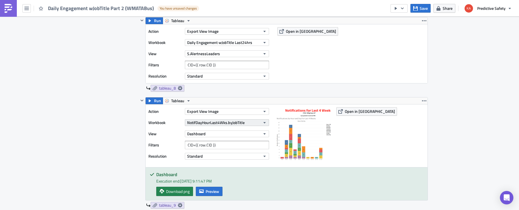
click at [265, 123] on icon "button" at bounding box center [264, 122] width 2 height 1
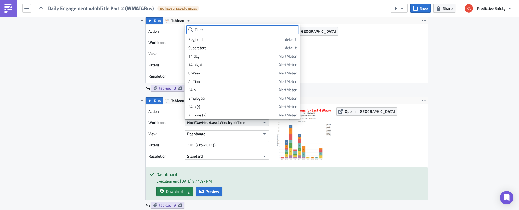
scroll to position [388, 0]
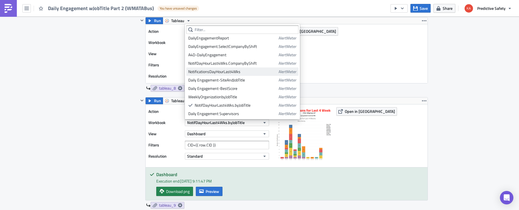
click at [232, 72] on div "NotificationsDayHourLast4Wks" at bounding box center [232, 72] width 88 height 6
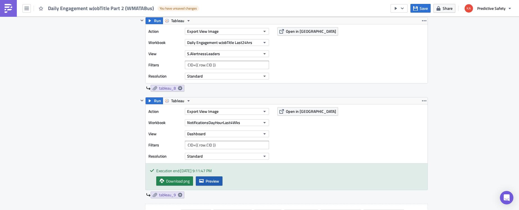
click at [210, 182] on span "Preview" at bounding box center [212, 181] width 13 height 6
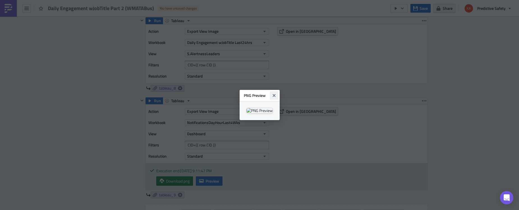
click at [276, 93] on icon "Close" at bounding box center [274, 95] width 4 height 4
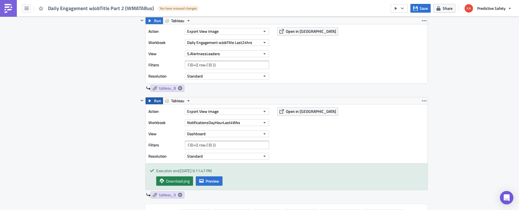
click at [153, 101] on button "Run" at bounding box center [154, 101] width 17 height 7
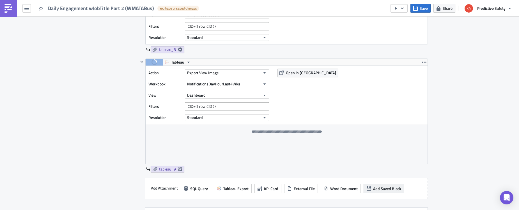
scroll to position [884, 0]
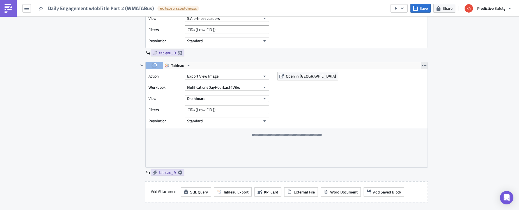
click at [425, 66] on icon "button" at bounding box center [424, 65] width 4 height 1
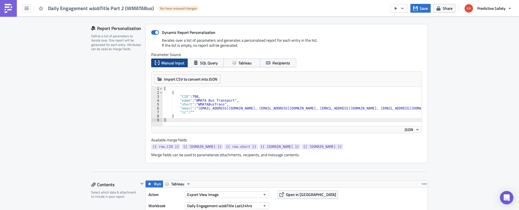
scroll to position [106, 0]
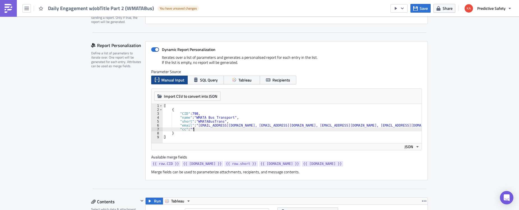
type textarea ""cc": """
drag, startPoint x: 198, startPoint y: 130, endPoint x: 151, endPoint y: 129, distance: 47.1
click at [163, 129] on div "[ { "CID" : 798 , "name" : "WMATA Bus Transport" , "short" : "WMATABusTrans" , …" at bounding box center [292, 123] width 259 height 39
type textarea ""email": "JBell@wmata.com, RMathis@wmata.com, SWSubero@wmata.com, mmckernan@wma…"
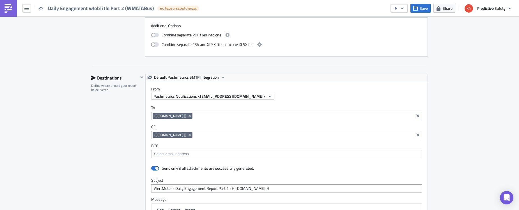
scroll to position [1096, 0]
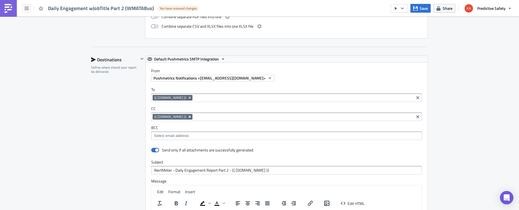
click at [187, 118] on icon "Remove Tag" at bounding box center [189, 117] width 4 height 4
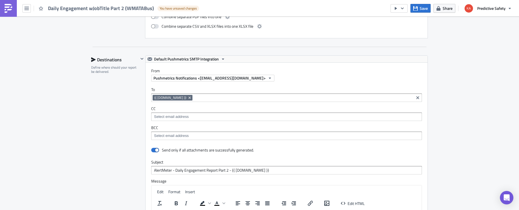
scroll to position [1291, 0]
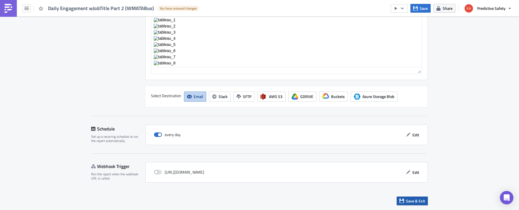
click at [416, 203] on span "Save & Exit" at bounding box center [415, 201] width 19 height 6
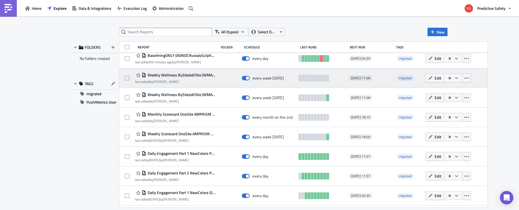
scroll to position [71, 0]
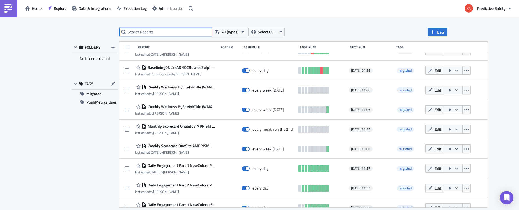
click at [154, 31] on input "text" at bounding box center [165, 32] width 93 height 8
type input "wmatabus"
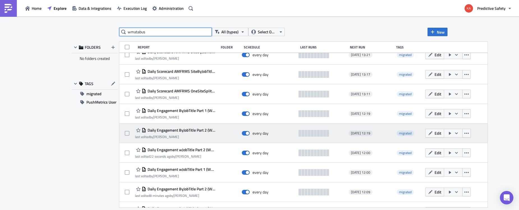
scroll to position [283, 0]
click at [441, 133] on span "Edit" at bounding box center [437, 133] width 7 height 6
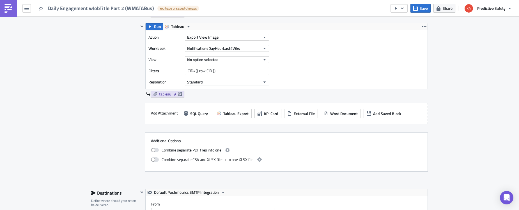
scroll to position [919, 0]
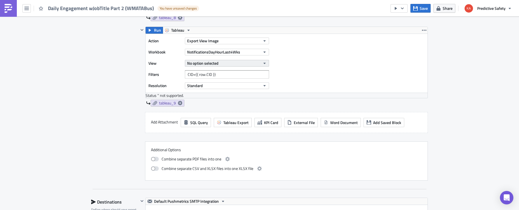
click at [264, 61] on icon "button" at bounding box center [264, 63] width 4 height 4
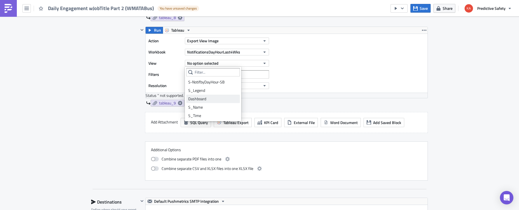
click at [195, 97] on div "Dashboard" at bounding box center [213, 99] width 50 height 6
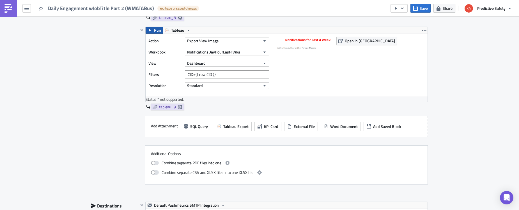
click at [157, 30] on span "Run" at bounding box center [157, 30] width 7 height 7
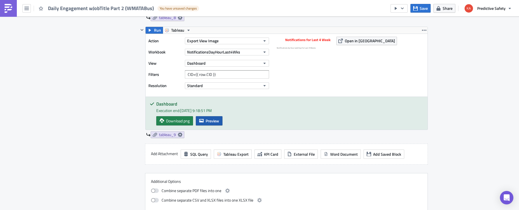
click at [212, 119] on span "Preview" at bounding box center [212, 121] width 13 height 6
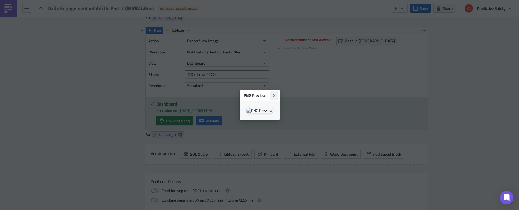
click at [275, 94] on icon "Close" at bounding box center [273, 95] width 3 height 3
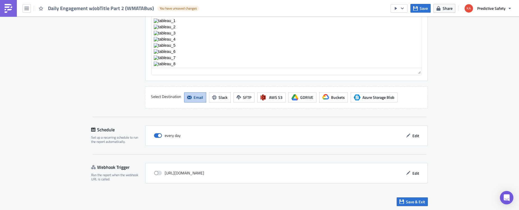
scroll to position [1288, 0]
click at [417, 201] on span "Save & Exit" at bounding box center [415, 202] width 19 height 6
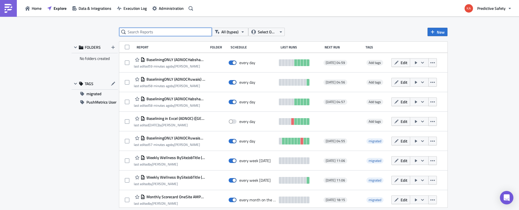
click at [154, 33] on input "text" at bounding box center [165, 32] width 93 height 8
type input "wmatabus"
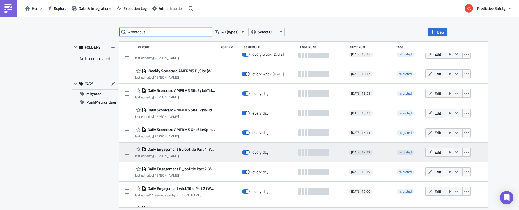
scroll to position [260, 0]
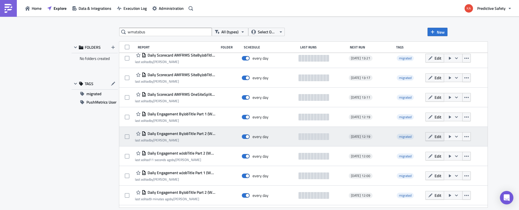
click at [440, 136] on span "Edit" at bounding box center [437, 137] width 7 height 6
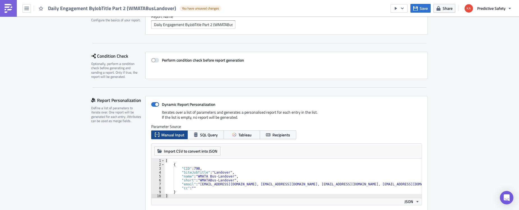
scroll to position [71, 0]
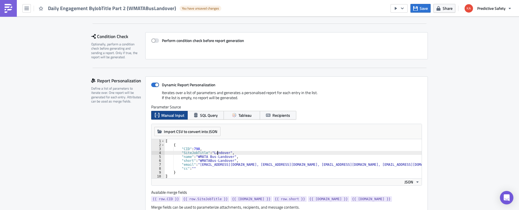
click at [217, 152] on div "[ { "CID" : 798 , "SiteJobTitle" : "Landover" , "name" : "WMATA Bus-Landover" ,…" at bounding box center [332, 162] width 337 height 47
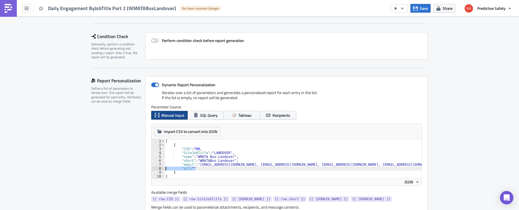
drag, startPoint x: 197, startPoint y: 169, endPoint x: 162, endPoint y: 167, distance: 35.4
click at [164, 167] on div "[ { "CID" : 798 , "SiteJobTitle" : "LANDOVER" , "name" : "WMATA Bus-Landover" ,…" at bounding box center [292, 158] width 257 height 39
type textarea ""cc": """
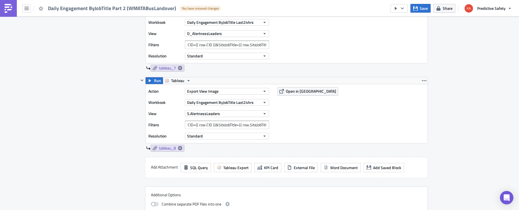
scroll to position [818, 0]
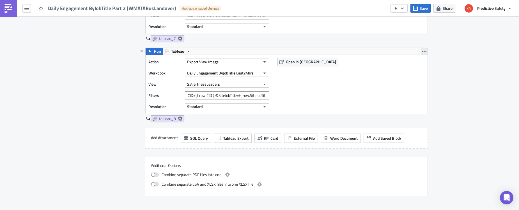
type textarea ""email": "4700_Managers@wmata.com, JBell@wmata.com, RMathis@wmata.com, SWSubero…"
click at [424, 50] on icon "button" at bounding box center [424, 51] width 4 height 4
click at [428, 65] on div "Duplicate" at bounding box center [427, 65] width 37 height 6
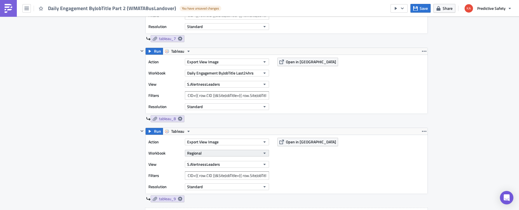
click at [264, 153] on icon "button" at bounding box center [264, 153] width 4 height 4
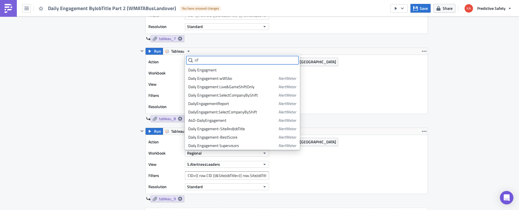
type input "n"
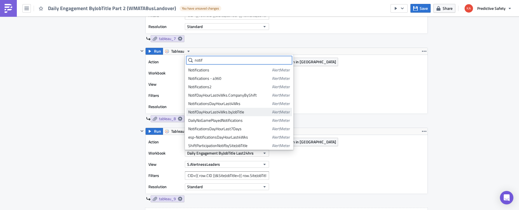
type input "notif"
click at [236, 112] on div "NotifDayHourLast4Wks.byJobTitle" at bounding box center [229, 112] width 82 height 6
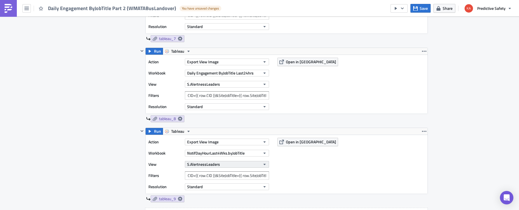
click at [264, 164] on icon "button" at bounding box center [264, 164] width 4 height 4
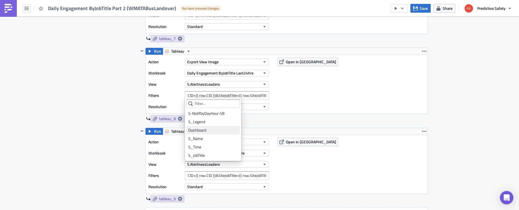
click at [205, 131] on div "Dashboard" at bounding box center [213, 131] width 50 height 6
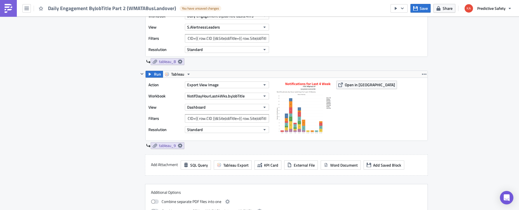
scroll to position [888, 0]
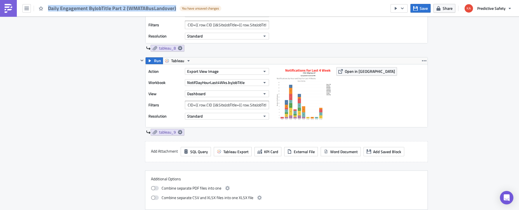
drag, startPoint x: 175, startPoint y: 9, endPoint x: 49, endPoint y: 13, distance: 126.8
click at [49, 11] on span "Daily Engagement ByJobTitle Part 2 (WMATABusLandover)" at bounding box center [112, 8] width 129 height 6
copy span "Daily Engagement ByJobTitle Part 2 (WMATABusLandover)"
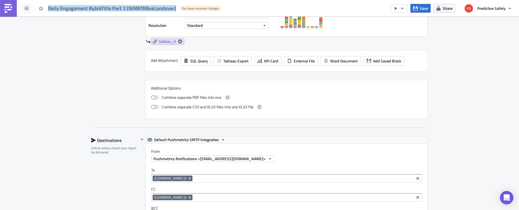
scroll to position [994, 0]
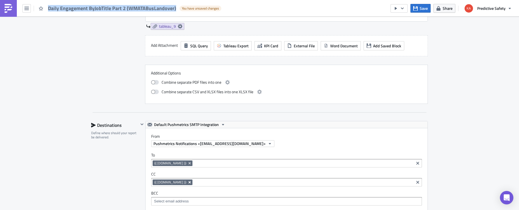
click at [188, 182] on icon "Remove Tag" at bounding box center [189, 182] width 2 height 2
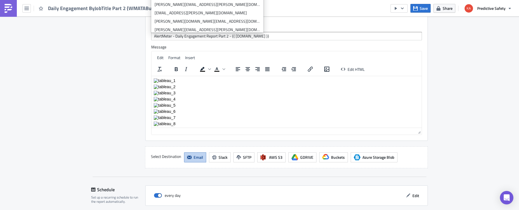
scroll to position [1255, 0]
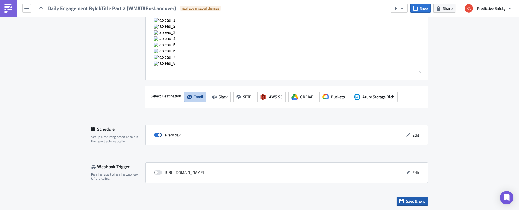
click at [415, 201] on span "Save & Exit" at bounding box center [415, 202] width 19 height 6
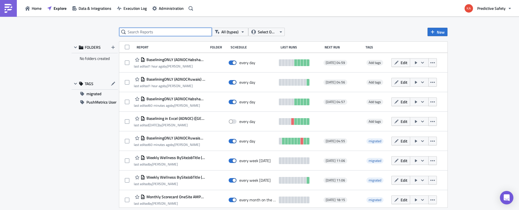
click at [171, 33] on input "text" at bounding box center [165, 32] width 93 height 8
paste input "Daily Engagement ByJobTitle Part 2 (WMATABusLandover)"
type input "Daily Engagement ByJobTitle Part 2 (WMATABusLandover)"
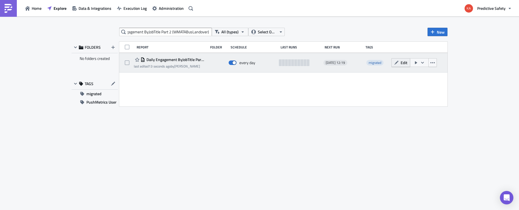
click at [405, 63] on span "Edit" at bounding box center [404, 63] width 7 height 6
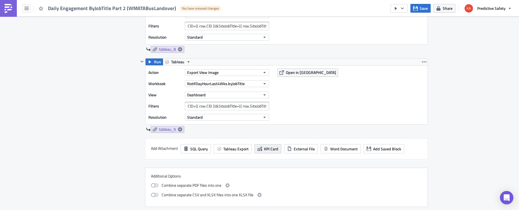
scroll to position [884, 0]
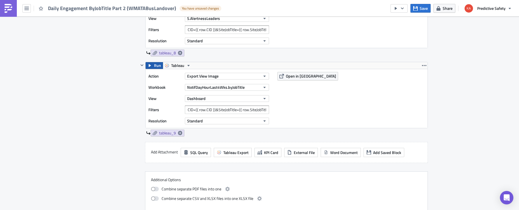
click at [155, 65] on span "Run" at bounding box center [157, 65] width 7 height 7
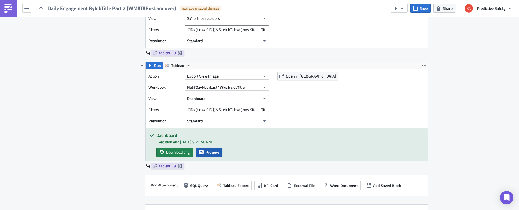
click at [210, 152] on span "Preview" at bounding box center [212, 152] width 13 height 6
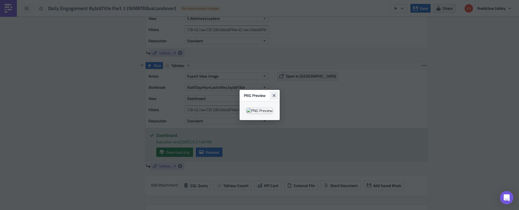
click at [275, 94] on icon "Close" at bounding box center [273, 95] width 3 height 3
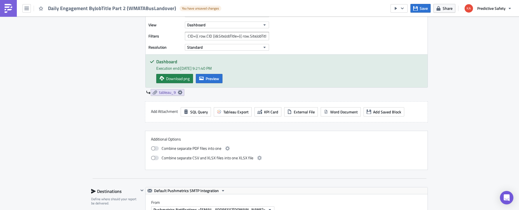
scroll to position [954, 0]
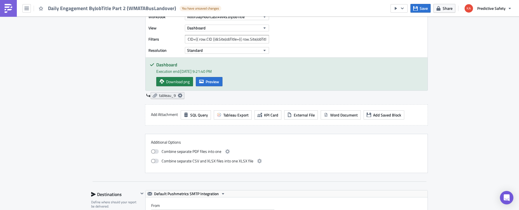
click at [180, 95] on icon at bounding box center [180, 95] width 4 height 4
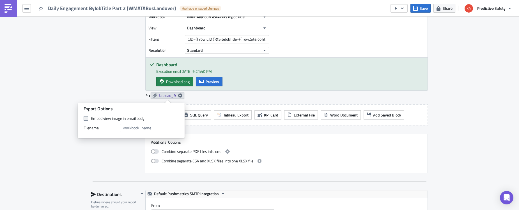
click at [86, 118] on span at bounding box center [86, 118] width 4 height 4
click at [86, 118] on input "Embed view image in email body" at bounding box center [87, 119] width 4 height 4
checkbox input "true"
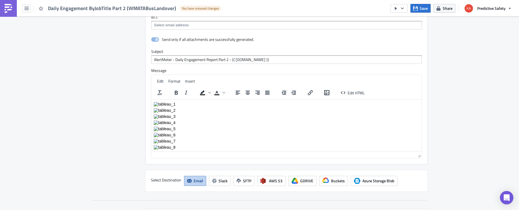
scroll to position [1202, 0]
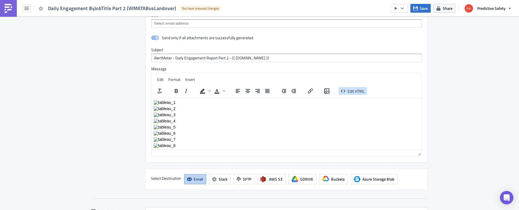
click at [353, 91] on span "Edit HTML" at bounding box center [356, 91] width 17 height 6
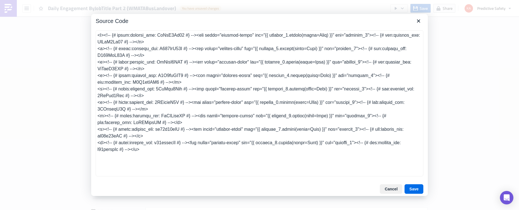
drag, startPoint x: 152, startPoint y: 150, endPoint x: 77, endPoint y: 145, distance: 75.4
click at [96, 145] on textarea at bounding box center [260, 103] width 328 height 146
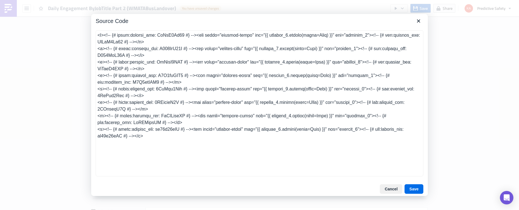
click at [150, 56] on textarea at bounding box center [260, 103] width 328 height 146
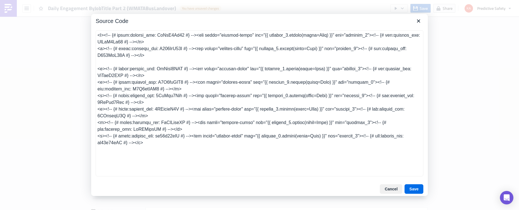
type textarea "<p><!-- {# start:content_uid: NkQpJ4Bq78 #} --><img class="content-image" src="…"
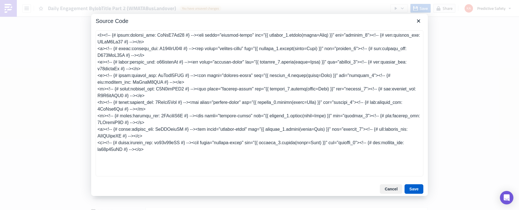
click at [416, 190] on button "Save" at bounding box center [413, 190] width 19 height 10
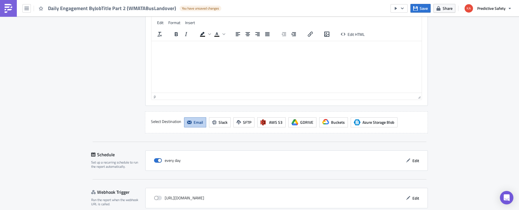
scroll to position [1284, 0]
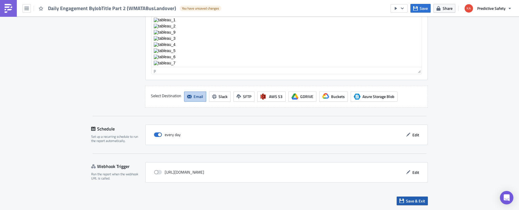
click at [413, 203] on span "Save & Exit" at bounding box center [415, 201] width 19 height 6
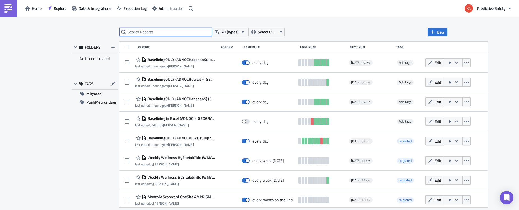
click at [161, 34] on input "text" at bounding box center [165, 32] width 93 height 8
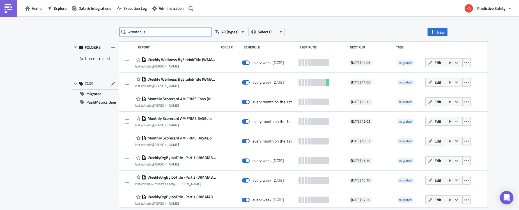
type input "wmatabus"
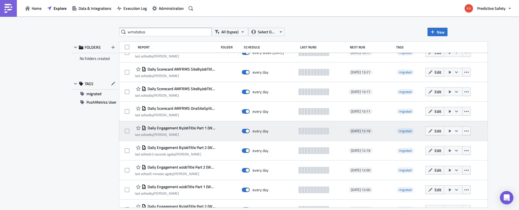
scroll to position [260, 0]
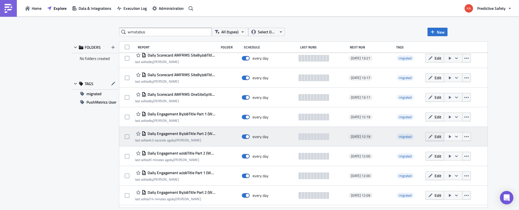
click at [439, 137] on button "Edit" at bounding box center [434, 136] width 19 height 9
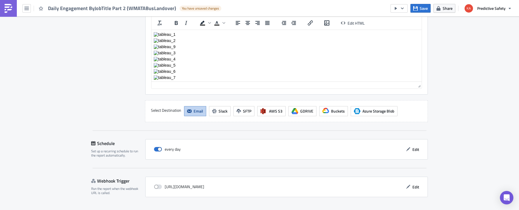
scroll to position [1284, 0]
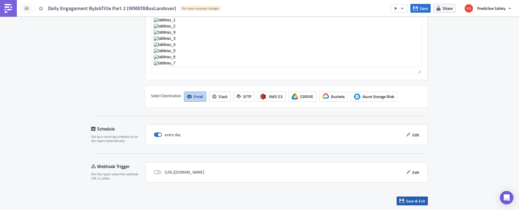
click at [410, 201] on span "Save & Exit" at bounding box center [415, 201] width 19 height 6
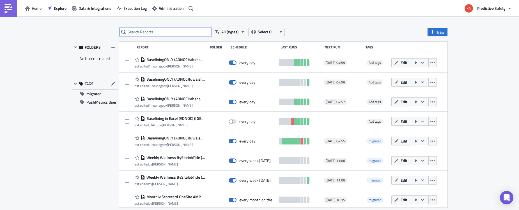
click at [163, 32] on input "text" at bounding box center [165, 32] width 93 height 8
type input "wmatabus"
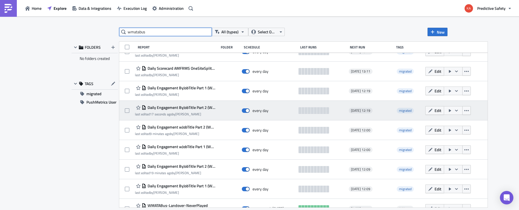
scroll to position [295, 0]
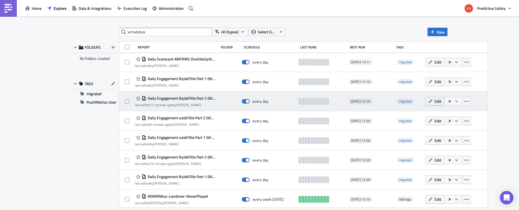
click at [441, 102] on span "Edit" at bounding box center [437, 101] width 7 height 6
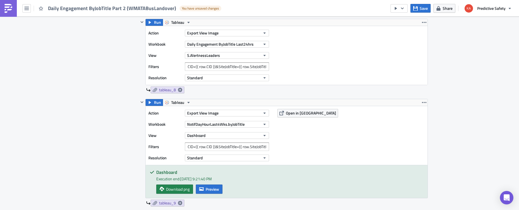
scroll to position [848, 0]
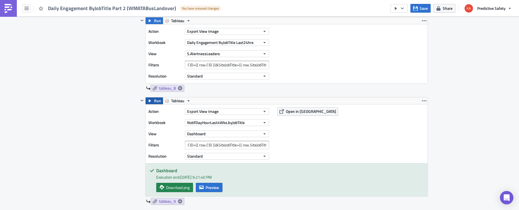
click at [154, 101] on button "Run" at bounding box center [154, 101] width 17 height 7
click at [208, 187] on span "Preview" at bounding box center [212, 188] width 13 height 6
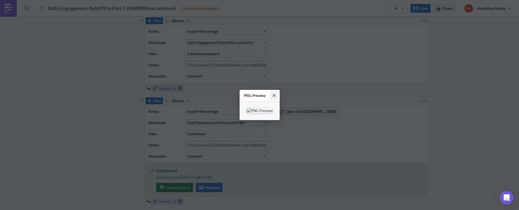
click at [275, 94] on icon "Close" at bounding box center [273, 95] width 3 height 3
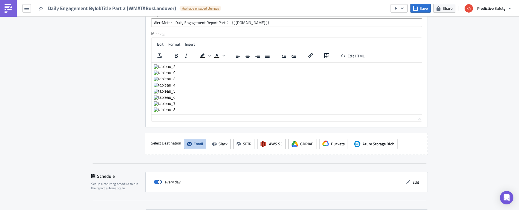
scroll to position [1284, 0]
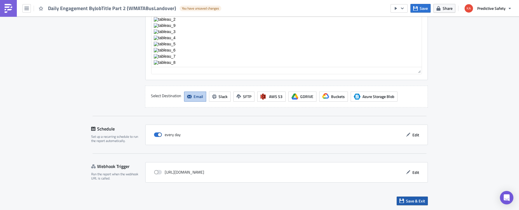
click at [416, 202] on span "Save & Exit" at bounding box center [415, 201] width 19 height 6
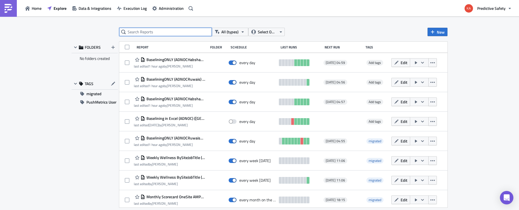
click at [163, 30] on input "text" at bounding box center [165, 32] width 93 height 8
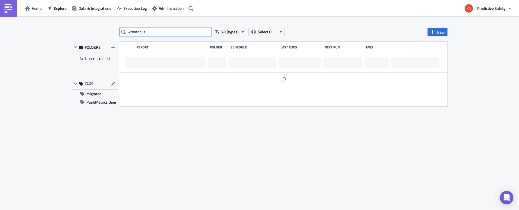
type input "wmatabus"
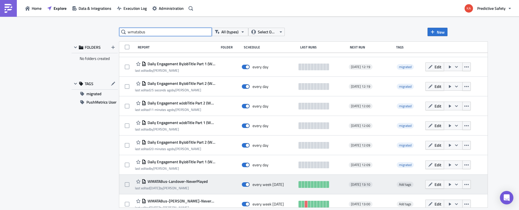
scroll to position [330, 0]
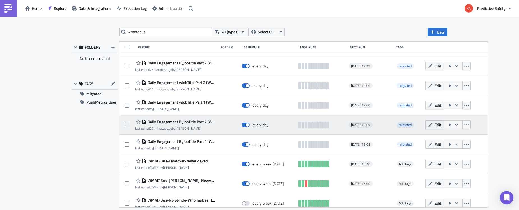
click at [433, 125] on icon "button" at bounding box center [430, 125] width 4 height 4
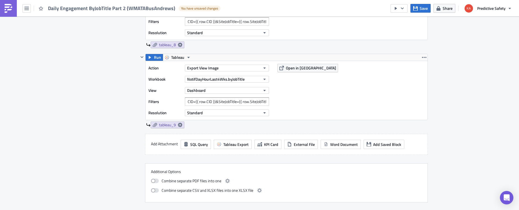
scroll to position [884, 0]
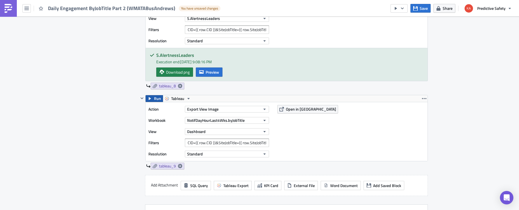
click at [156, 99] on span "Run" at bounding box center [157, 98] width 7 height 7
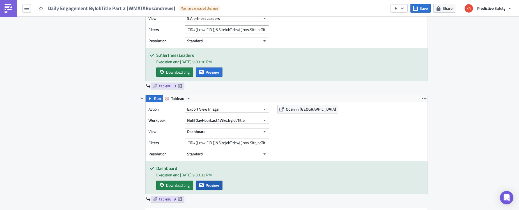
click at [213, 188] on span "Preview" at bounding box center [212, 186] width 13 height 6
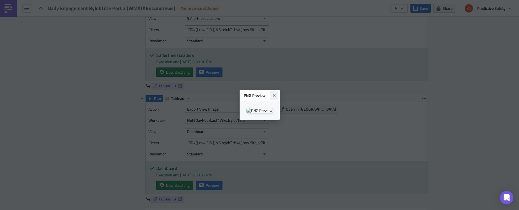
click at [276, 93] on icon "Close" at bounding box center [274, 95] width 4 height 4
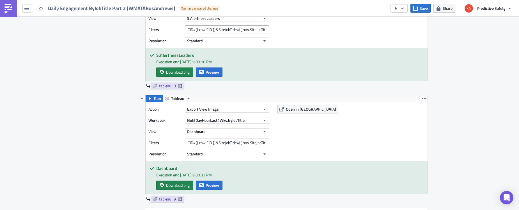
drag, startPoint x: 94, startPoint y: 96, endPoint x: 111, endPoint y: 88, distance: 19.2
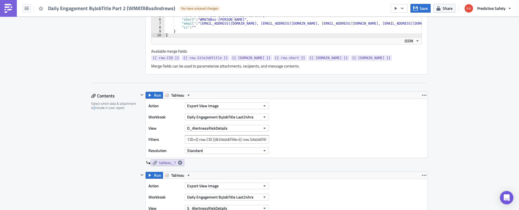
scroll to position [0, 0]
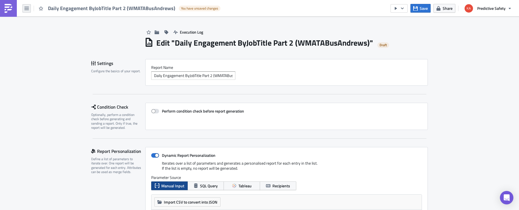
click at [26, 7] on icon "button" at bounding box center [26, 8] width 4 height 3
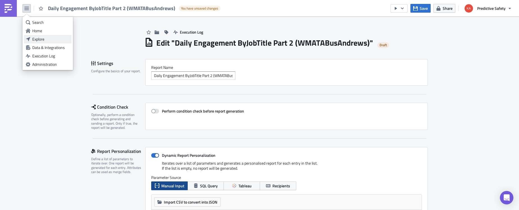
click at [52, 40] on div "Explore" at bounding box center [50, 39] width 37 height 6
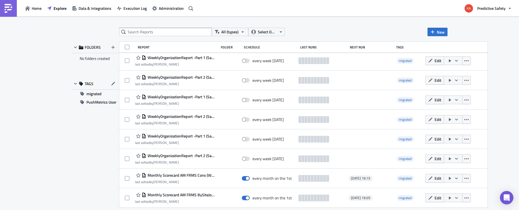
scroll to position [413, 0]
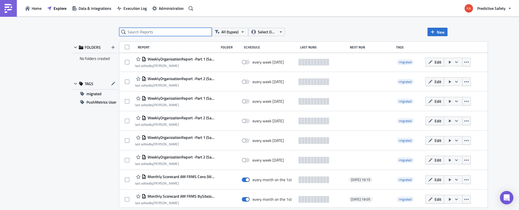
click at [161, 33] on input "text" at bounding box center [165, 32] width 93 height 8
type input "wmatabus"
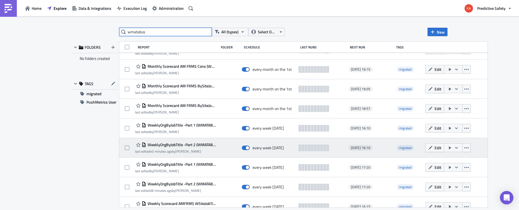
scroll to position [35, 0]
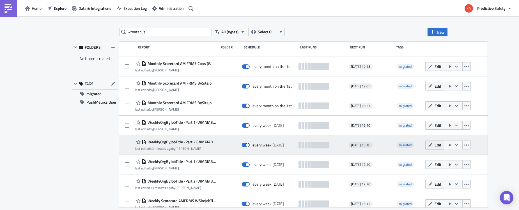
click at [441, 144] on span "Edit" at bounding box center [437, 145] width 7 height 6
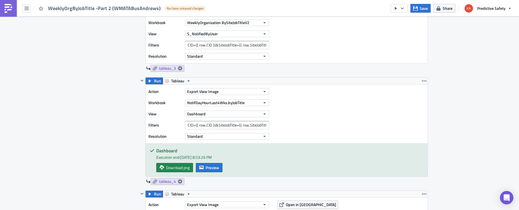
scroll to position [459, 0]
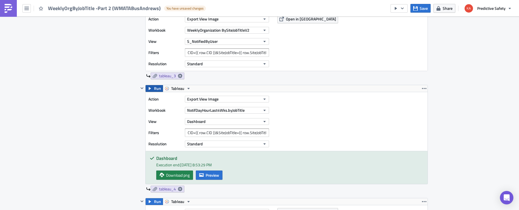
click at [153, 88] on button "Run" at bounding box center [154, 88] width 17 height 7
click at [210, 177] on span "Preview" at bounding box center [212, 175] width 13 height 6
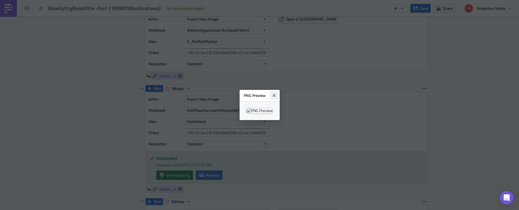
click at [275, 94] on icon "Close" at bounding box center [273, 95] width 3 height 3
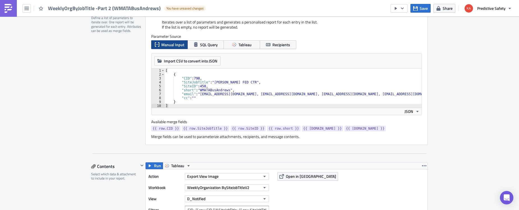
scroll to position [0, 0]
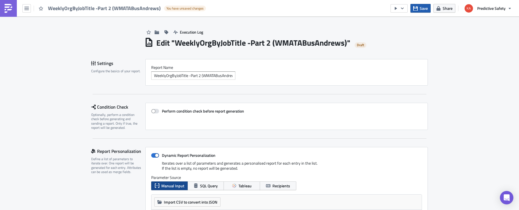
click at [422, 8] on span "Save" at bounding box center [424, 8] width 8 height 6
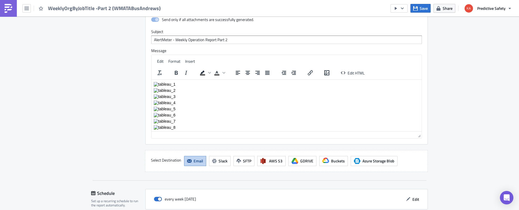
scroll to position [1926, 0]
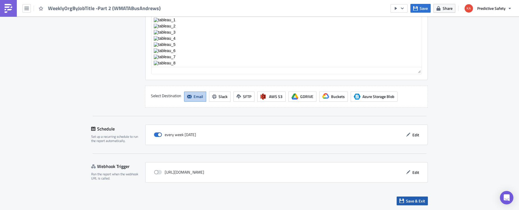
click at [415, 202] on span "Save & Exit" at bounding box center [415, 201] width 19 height 6
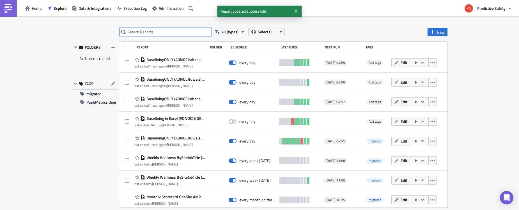
click at [143, 33] on input "text" at bounding box center [165, 32] width 93 height 8
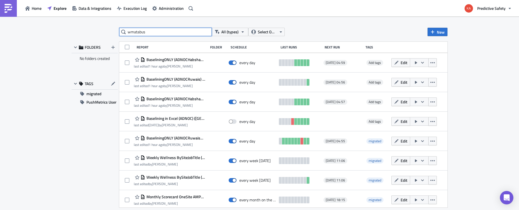
type input "wmatabus"
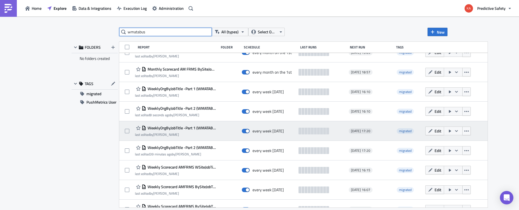
scroll to position [71, 0]
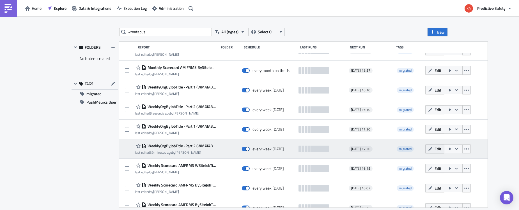
click at [440, 149] on span "Edit" at bounding box center [437, 149] width 7 height 6
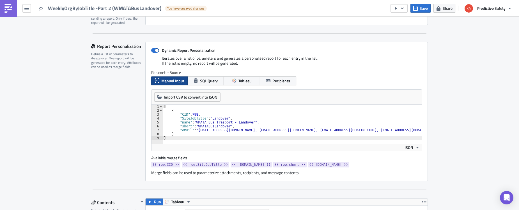
scroll to position [106, 0]
click at [213, 118] on div "[ { "CID" : 798 , "SiteJobTitle" : "Landover" , "name" : "WMATA Bus Trasport - …" at bounding box center [393, 127] width 461 height 47
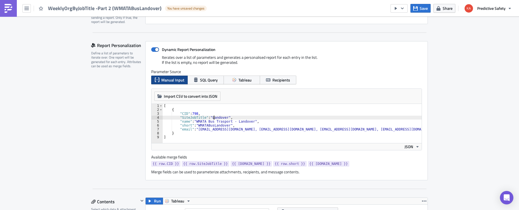
click at [213, 118] on div "[ { "CID" : 798 , "SiteJobTitle" : "Landover" , "name" : "WMATA Bus Trasport - …" at bounding box center [393, 127] width 461 height 47
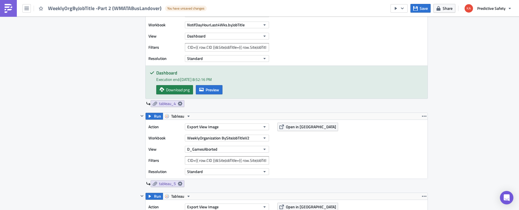
scroll to position [459, 0]
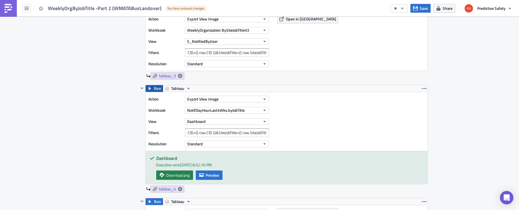
type textarea ""SiteJobTitle": "LANDOVER","
click at [153, 88] on button "Run" at bounding box center [154, 88] width 17 height 7
click at [212, 176] on span "Preview" at bounding box center [212, 175] width 13 height 6
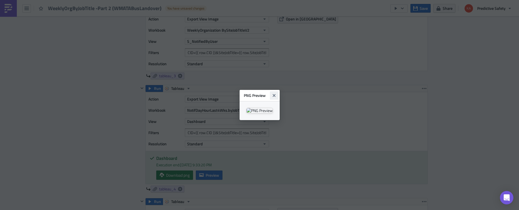
click at [275, 94] on icon "Close" at bounding box center [273, 95] width 3 height 3
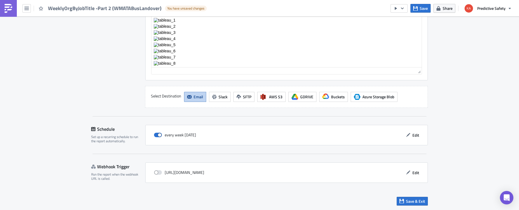
scroll to position [1926, 0]
click at [415, 201] on span "Save & Exit" at bounding box center [415, 201] width 19 height 6
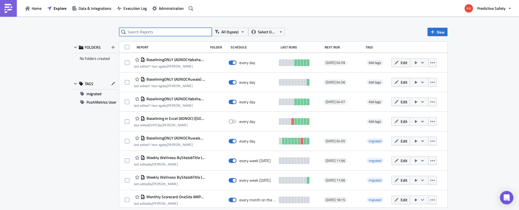
click at [154, 31] on input "text" at bounding box center [165, 32] width 93 height 8
type input "wmatabus"
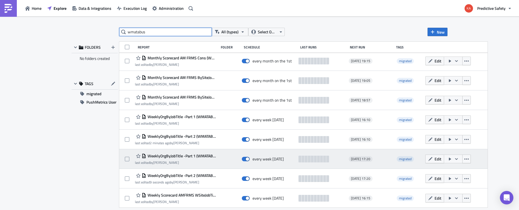
scroll to position [71, 0]
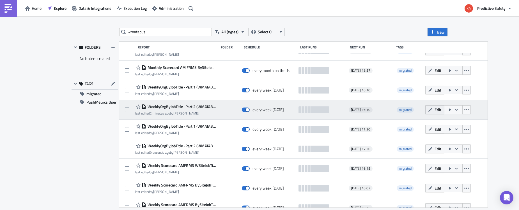
click at [438, 110] on button "Edit" at bounding box center [434, 109] width 19 height 9
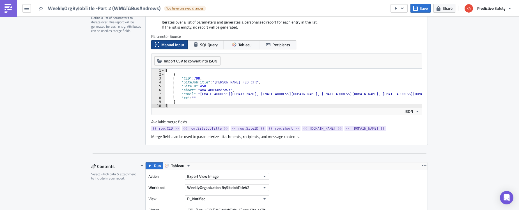
click at [199, 99] on div "[ { "CID" : 798 , "SiteJobTitle" : "ANDREWS FED CTR" , "SiteID" : 450 , "short"…" at bounding box center [395, 92] width 463 height 47
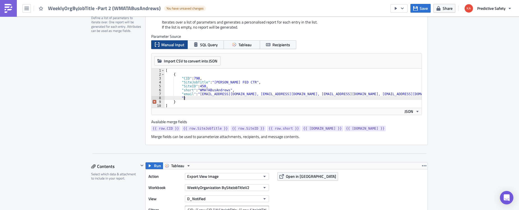
type textarea """
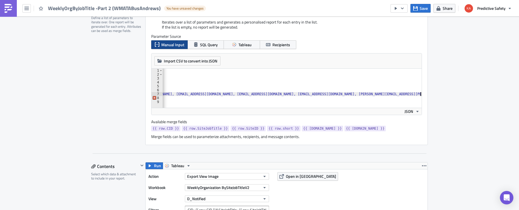
type textarea ""email": "3801_Managers@wmata.com, JBell@wmata.com, RMathis@wmata.com, SWSubero…"
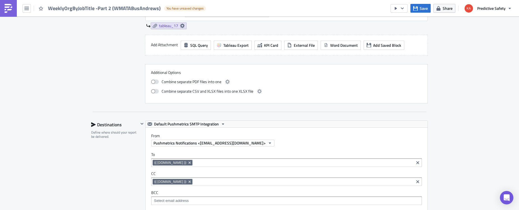
scroll to position [1696, 0]
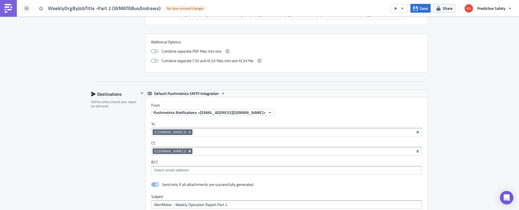
click at [187, 151] on icon "Remove Tag" at bounding box center [189, 151] width 4 height 4
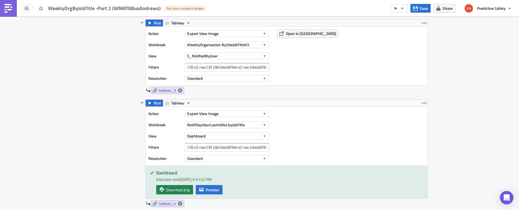
scroll to position [442, 0]
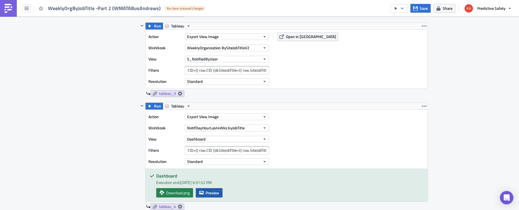
click at [215, 192] on span "Preview" at bounding box center [212, 193] width 13 height 6
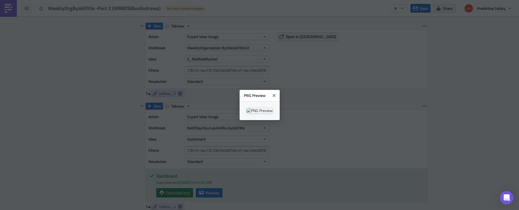
drag, startPoint x: 360, startPoint y: 20, endPoint x: 414, endPoint y: 47, distance: 60.2
click at [275, 94] on icon "Close" at bounding box center [273, 95] width 3 height 3
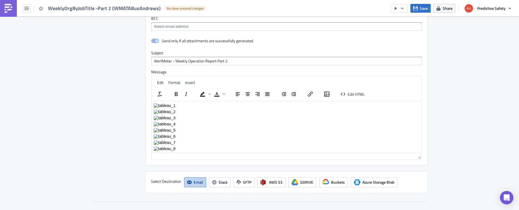
scroll to position [1926, 0]
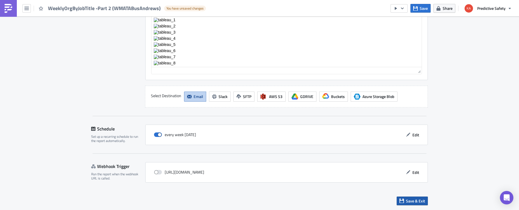
click at [413, 202] on span "Save & Exit" at bounding box center [415, 201] width 19 height 6
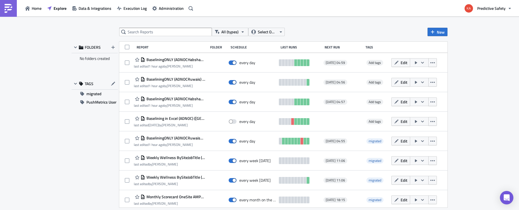
click at [471, 103] on div "All (types) Select Owner New FOLDERS No folders created TAGS migrated PushMetri…" at bounding box center [259, 114] width 519 height 195
click at [153, 33] on input "text" at bounding box center [165, 32] width 93 height 8
type input "wmatabus"
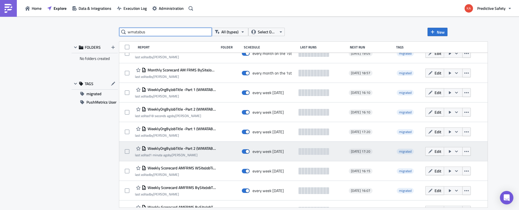
scroll to position [71, 0]
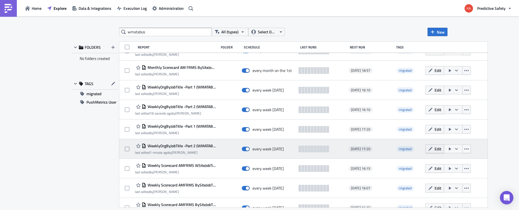
click at [433, 149] on icon "button" at bounding box center [430, 149] width 4 height 4
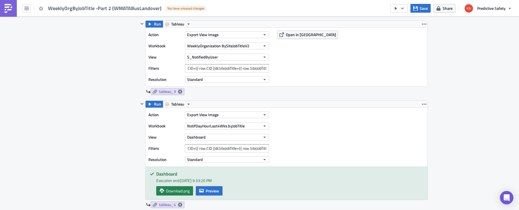
scroll to position [459, 0]
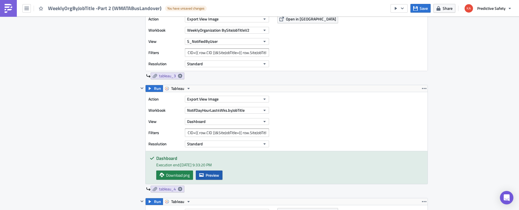
click at [212, 174] on span "Preview" at bounding box center [212, 175] width 13 height 6
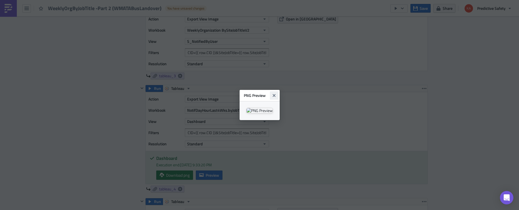
click at [276, 93] on icon "Close" at bounding box center [274, 95] width 4 height 4
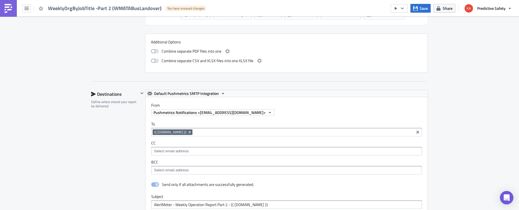
scroll to position [1926, 0]
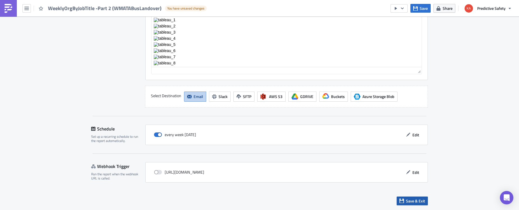
click at [413, 202] on span "Save & Exit" at bounding box center [415, 201] width 19 height 6
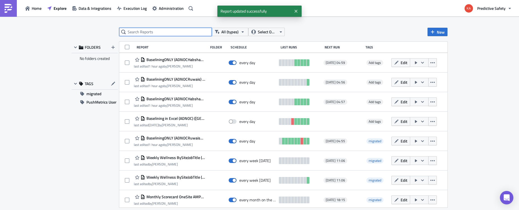
click at [148, 31] on input "text" at bounding box center [165, 32] width 93 height 8
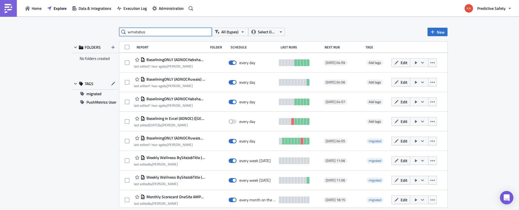
type input "wmatabus"
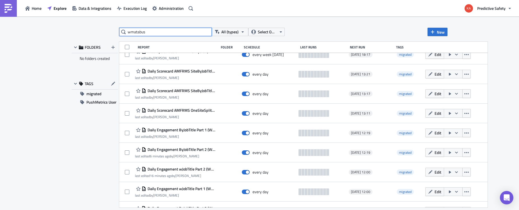
scroll to position [247, 0]
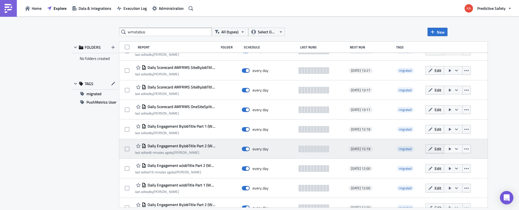
click at [441, 149] on span "Edit" at bounding box center [437, 149] width 7 height 6
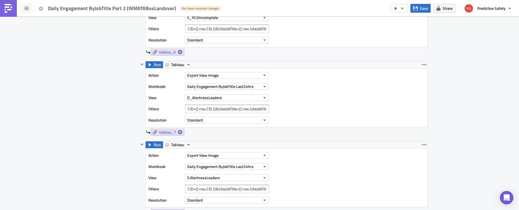
scroll to position [848, 0]
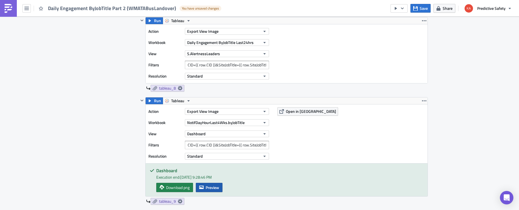
click at [209, 187] on span "Preview" at bounding box center [212, 188] width 13 height 6
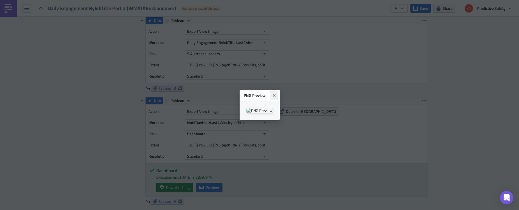
click at [278, 91] on button "Close" at bounding box center [274, 95] width 8 height 8
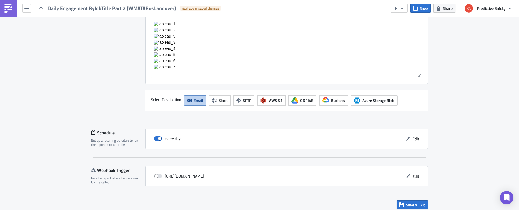
scroll to position [1284, 0]
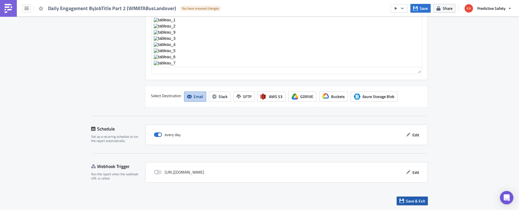
click at [416, 203] on span "Save & Exit" at bounding box center [415, 201] width 19 height 6
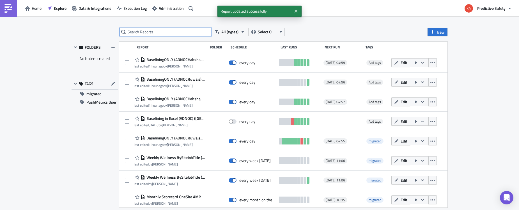
click at [162, 31] on input "text" at bounding box center [165, 32] width 93 height 8
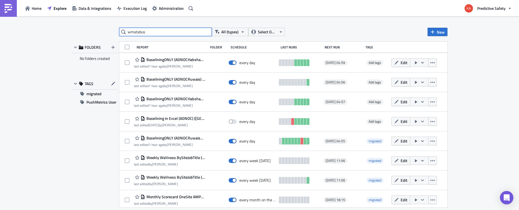
type input "wmatabus"
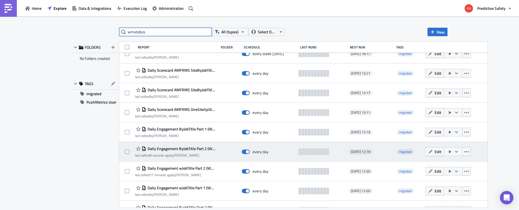
scroll to position [247, 0]
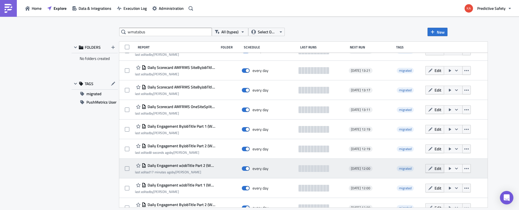
click at [440, 170] on span "Edit" at bounding box center [437, 169] width 7 height 6
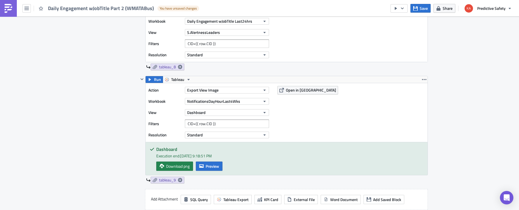
scroll to position [848, 0]
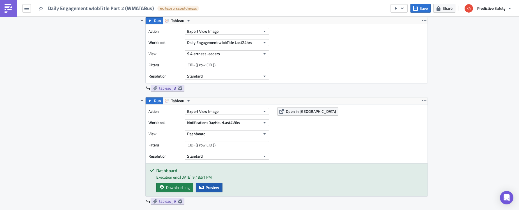
click at [212, 188] on span "Preview" at bounding box center [212, 188] width 13 height 6
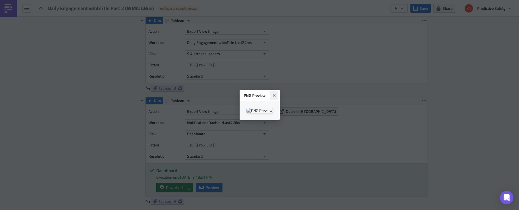
click at [276, 93] on icon "Close" at bounding box center [274, 95] width 4 height 4
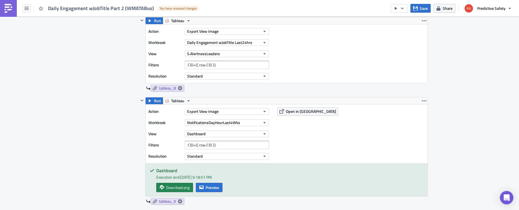
click at [28, 11] on button "button" at bounding box center [26, 8] width 8 height 8
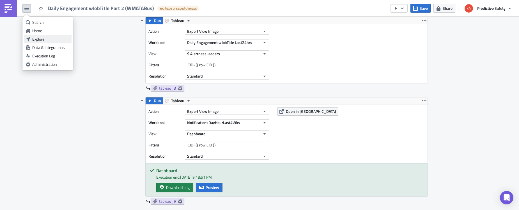
click at [37, 40] on div "Explore" at bounding box center [50, 39] width 37 height 6
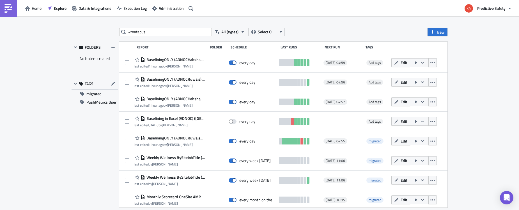
type input "wmatabus"
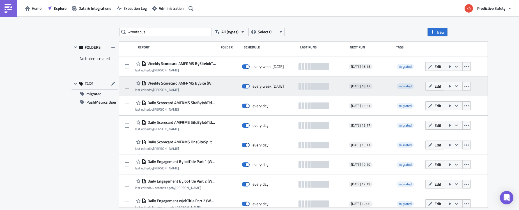
scroll to position [247, 0]
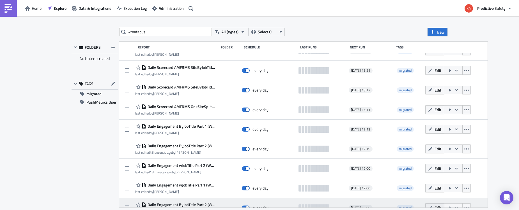
click at [441, 206] on span "Edit" at bounding box center [437, 208] width 7 height 6
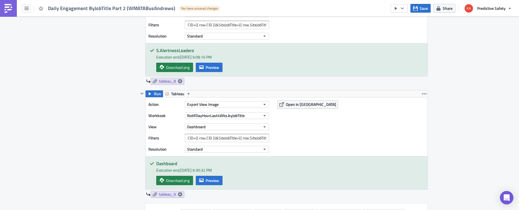
scroll to position [919, 0]
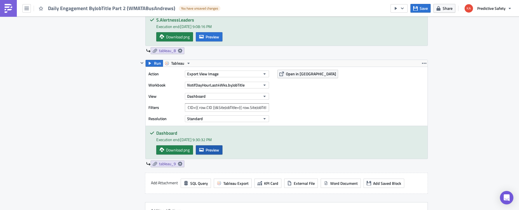
click at [210, 152] on span "Preview" at bounding box center [212, 150] width 13 height 6
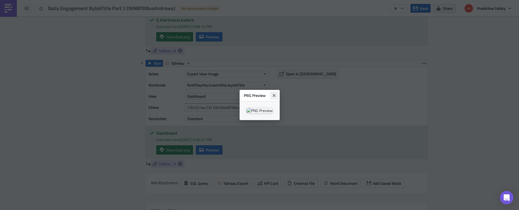
click at [276, 93] on icon "Close" at bounding box center [274, 95] width 4 height 4
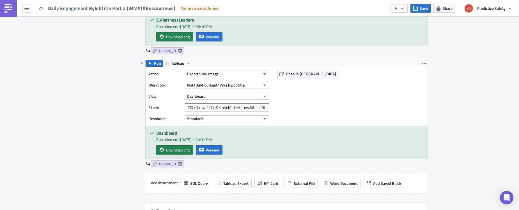
click at [29, 11] on button "button" at bounding box center [26, 8] width 8 height 8
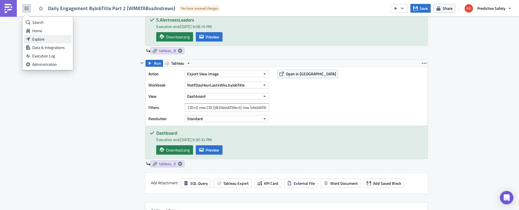
click at [46, 39] on div "Explore" at bounding box center [50, 39] width 37 height 6
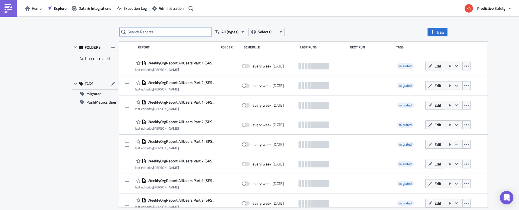
scroll to position [1037, 0]
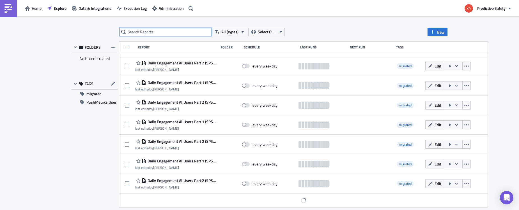
click at [156, 31] on input "text" at bounding box center [165, 32] width 93 height 8
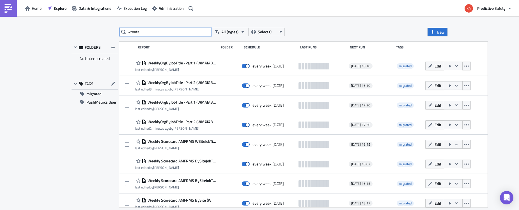
scroll to position [0, 0]
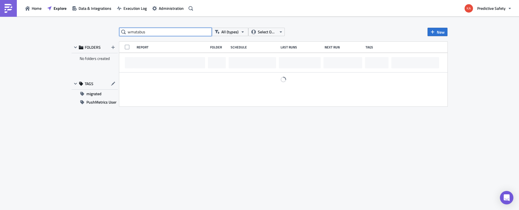
type input "wmatabus"
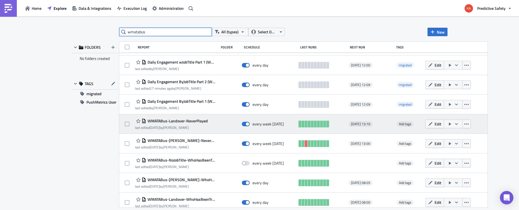
scroll to position [375, 0]
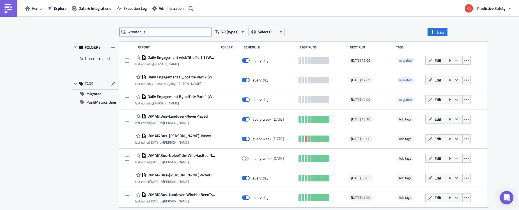
drag, startPoint x: 152, startPoint y: 34, endPoint x: 120, endPoint y: 32, distance: 31.8
click at [120, 32] on input "wmatabus" at bounding box center [165, 32] width 93 height 8
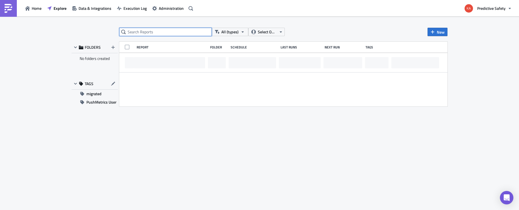
scroll to position [0, 0]
